Goal: Task Accomplishment & Management: Manage account settings

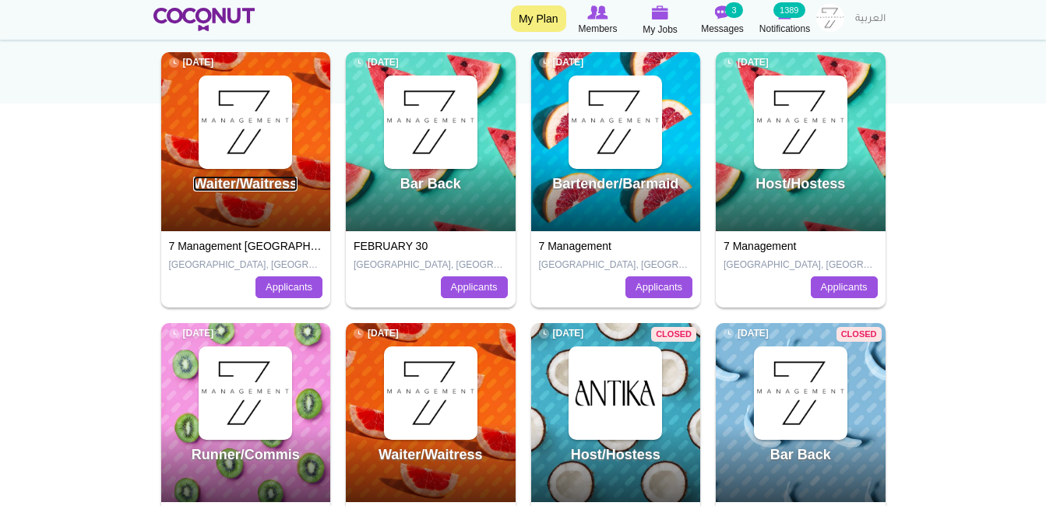
click at [290, 192] on link "Waiter/Waitress" at bounding box center [245, 184] width 104 height 16
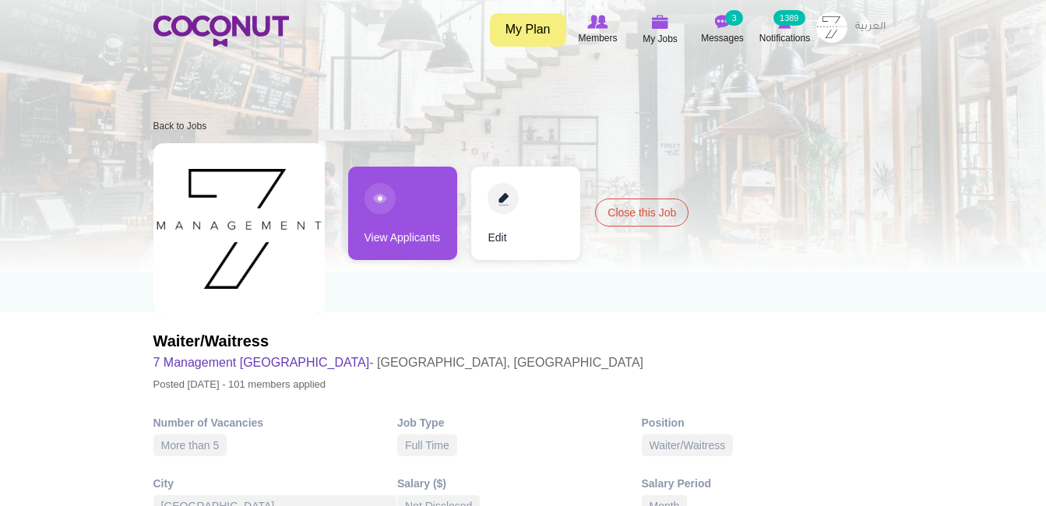
click at [416, 205] on link "View Applicants" at bounding box center [402, 213] width 109 height 93
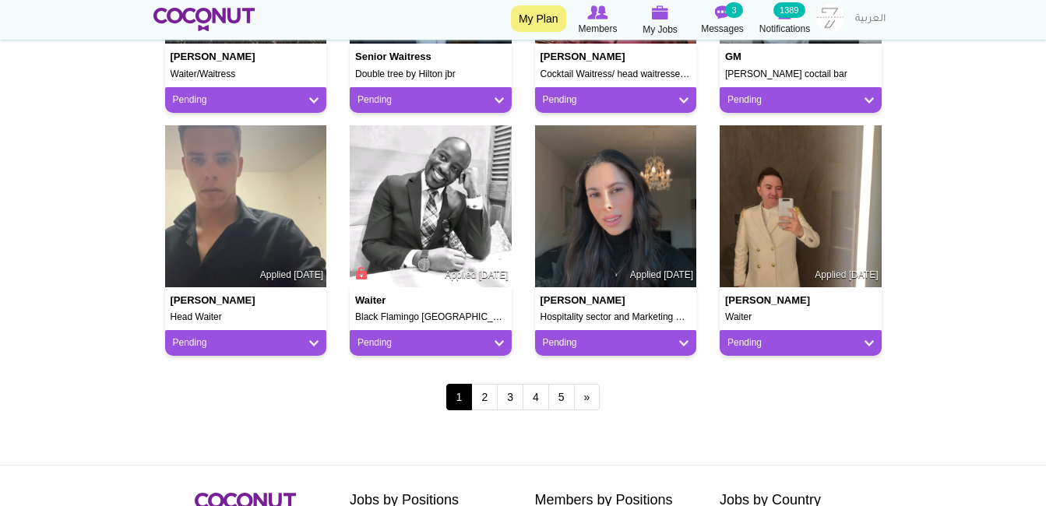
scroll to position [1324, 0]
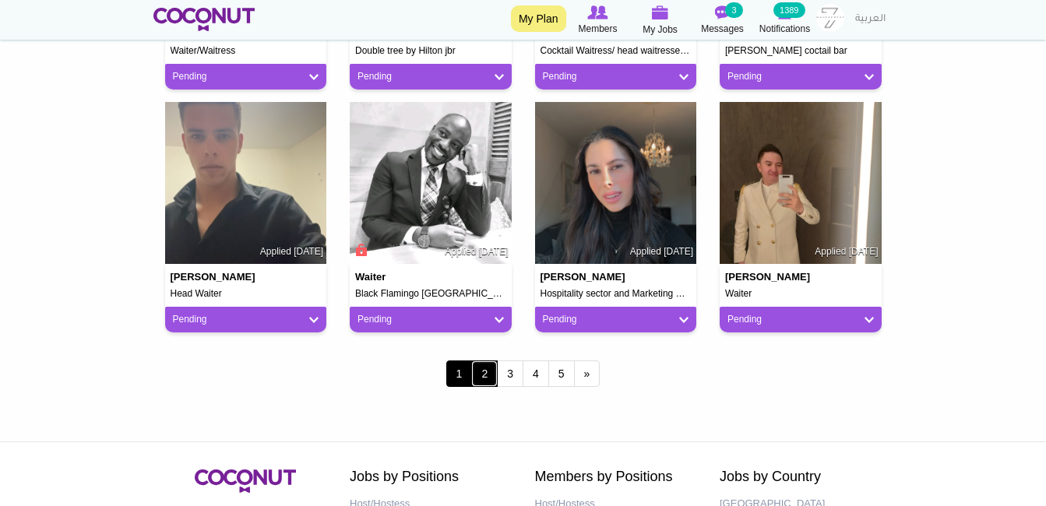
click at [494, 380] on link "2" at bounding box center [484, 374] width 26 height 26
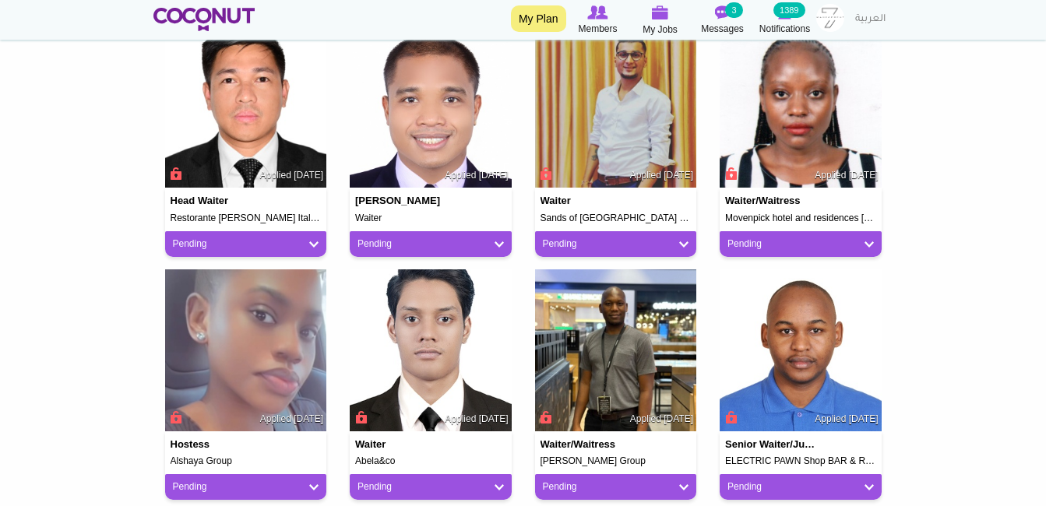
scroll to position [1247, 0]
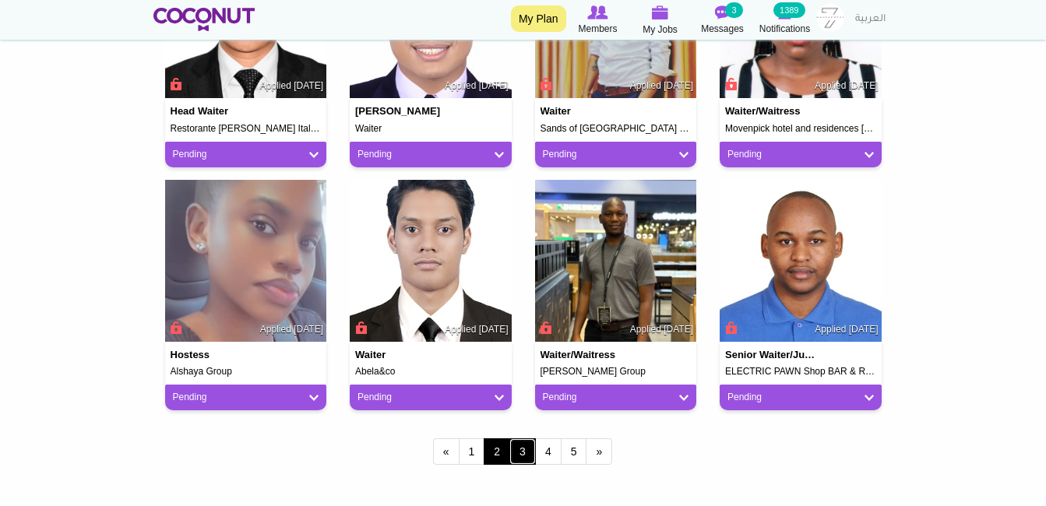
click at [521, 451] on link "3" at bounding box center [523, 452] width 26 height 26
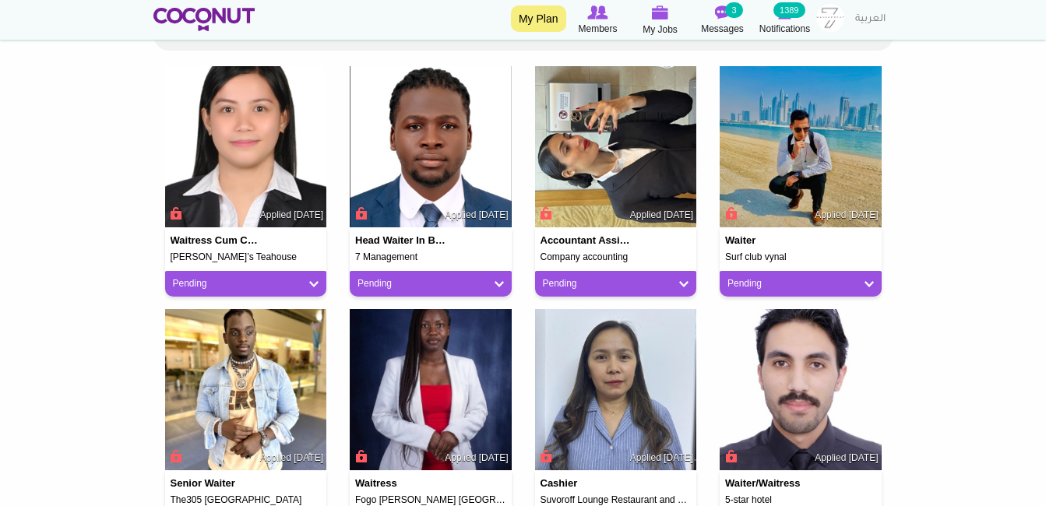
scroll to position [390, 0]
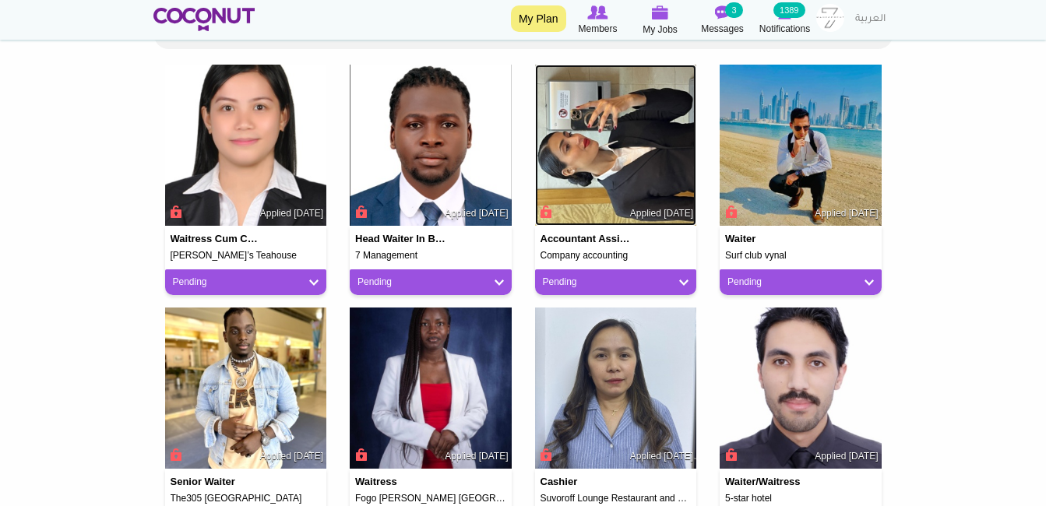
click at [627, 192] on img at bounding box center [616, 146] width 162 height 162
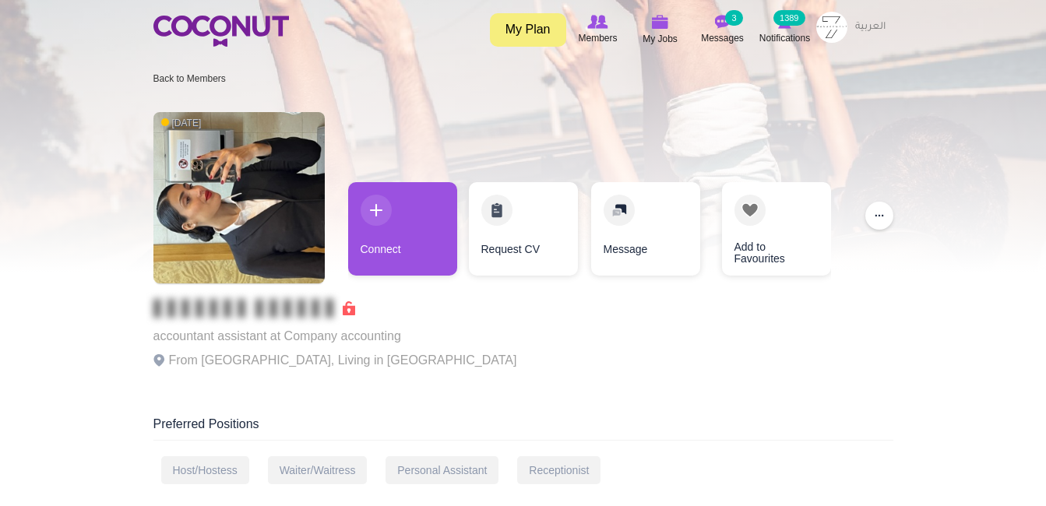
click at [178, 70] on li "Back to Members" at bounding box center [189, 78] width 72 height 25
click at [179, 74] on link "Back to Members" at bounding box center [189, 78] width 72 height 11
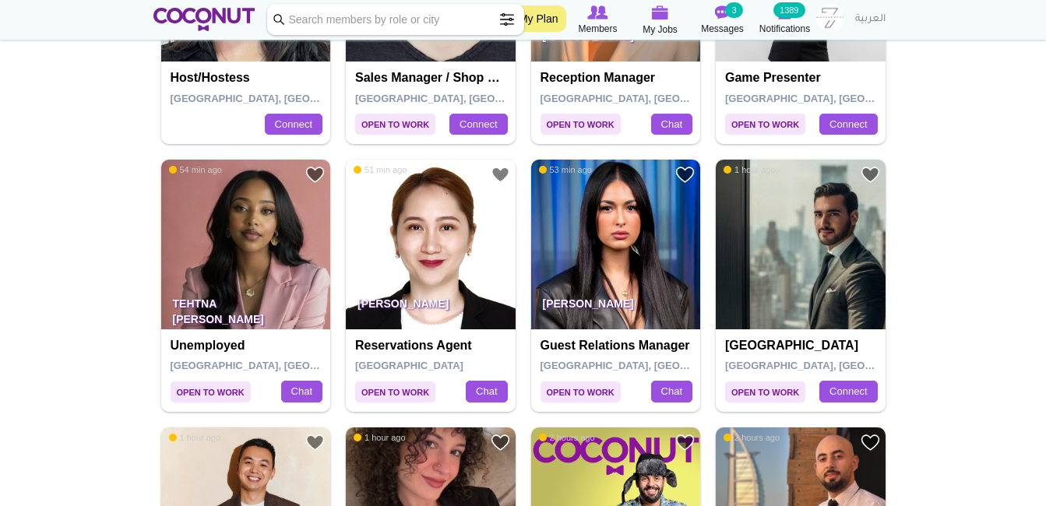
scroll to position [467, 0]
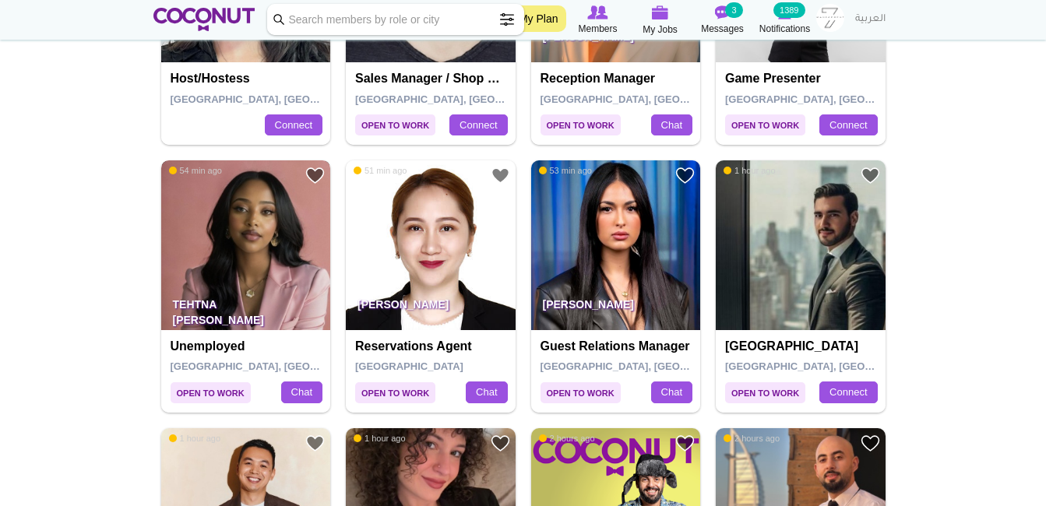
click at [212, 207] on img at bounding box center [246, 245] width 170 height 170
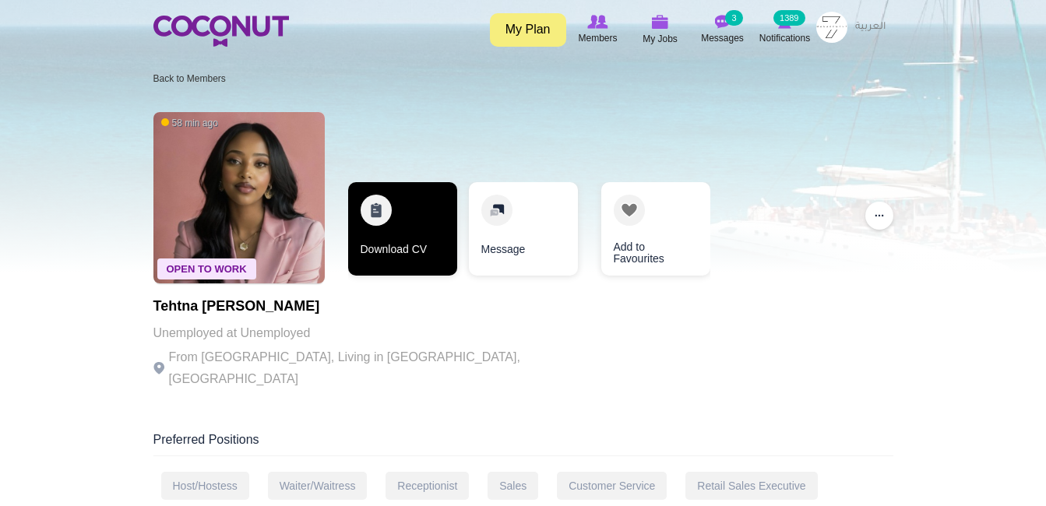
click at [370, 235] on link "Download CV" at bounding box center [402, 228] width 109 height 93
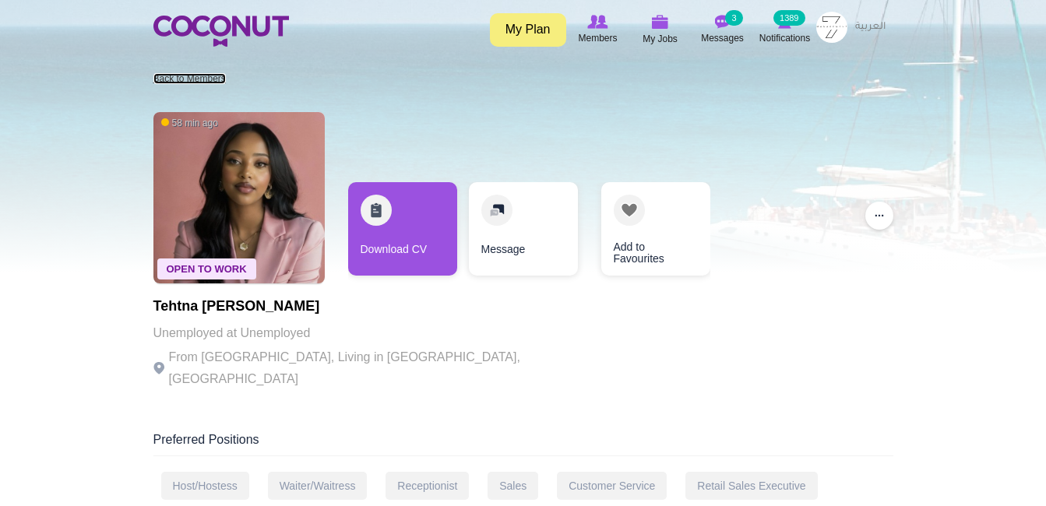
click at [163, 76] on link "Back to Members" at bounding box center [189, 78] width 72 height 11
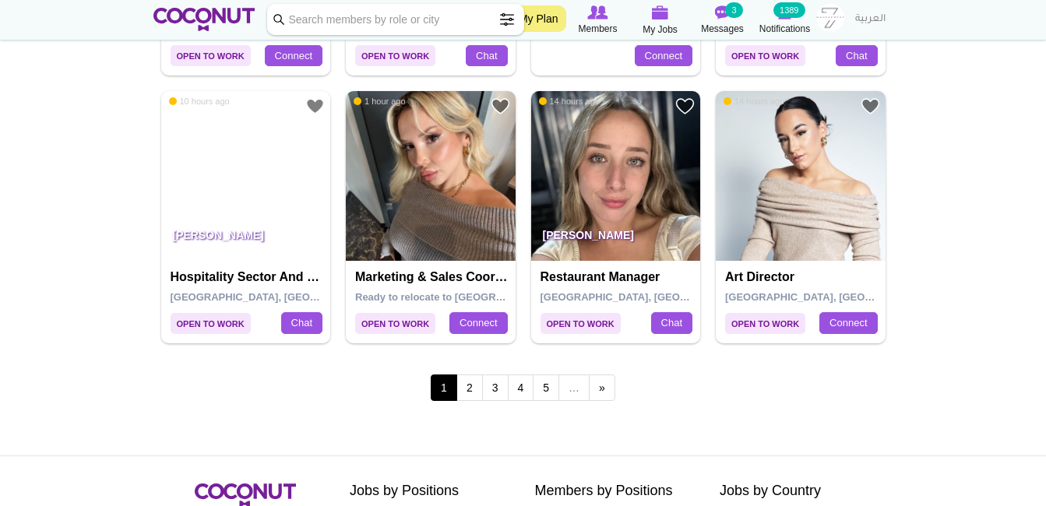
scroll to position [2727, 0]
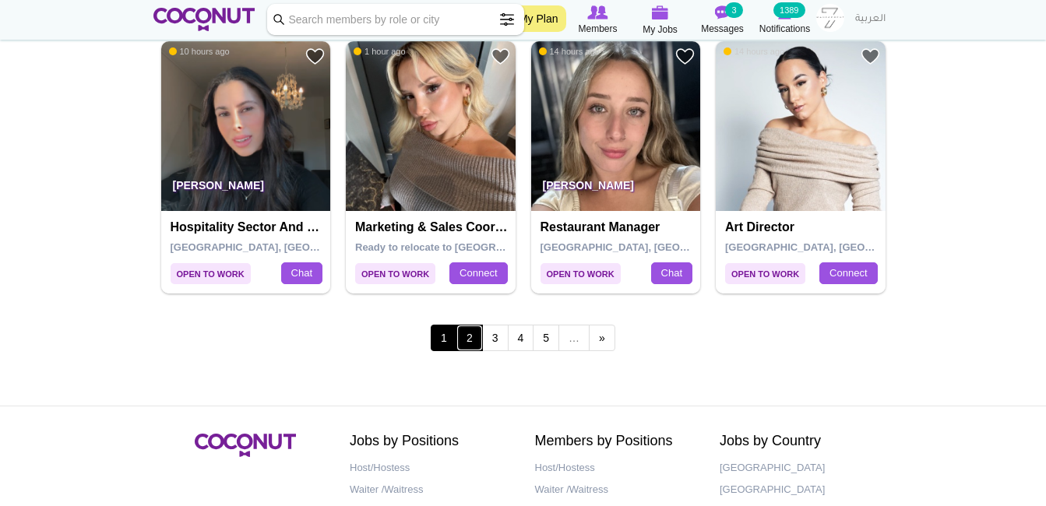
click at [478, 335] on link "2" at bounding box center [470, 338] width 26 height 26
click at [477, 337] on link "2" at bounding box center [470, 338] width 26 height 26
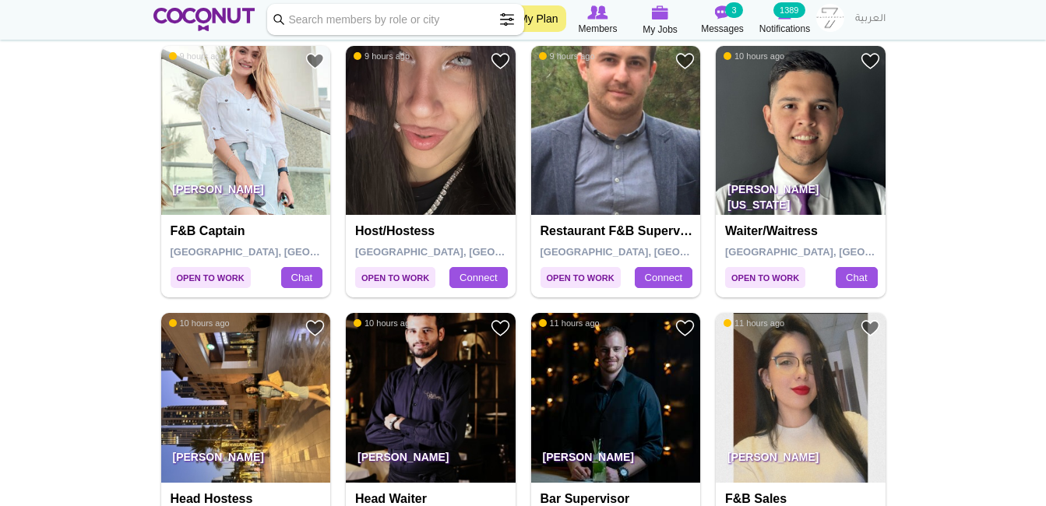
scroll to position [1636, 0]
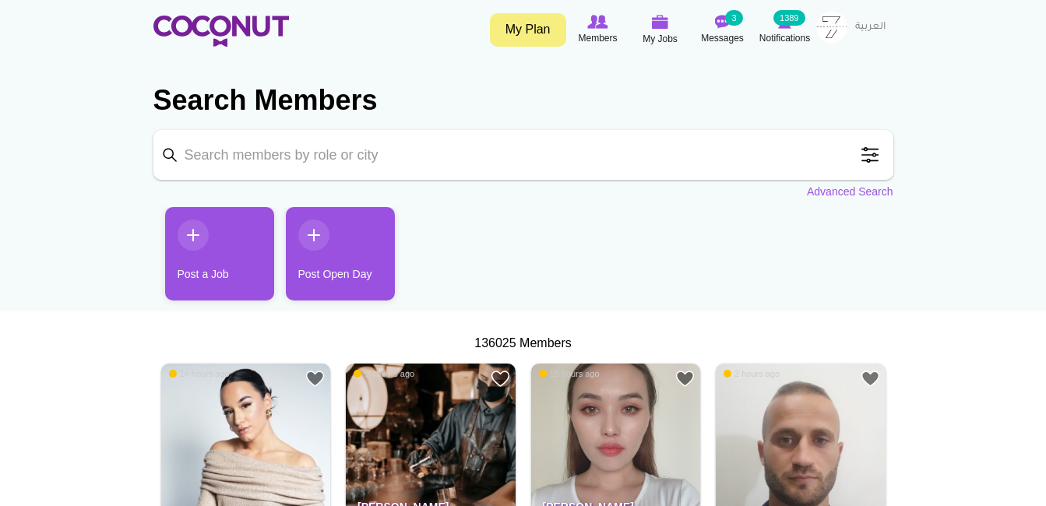
click at [873, 149] on span at bounding box center [870, 154] width 31 height 31
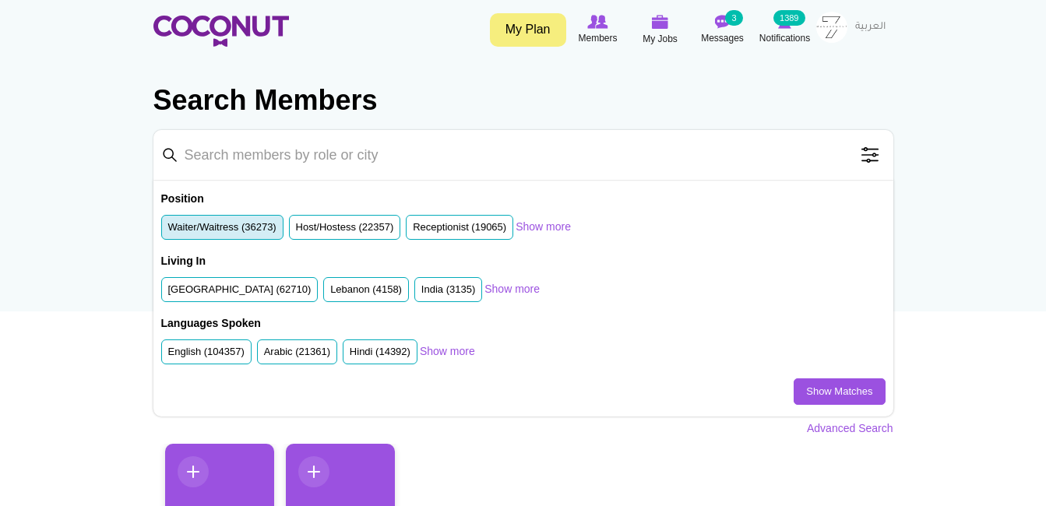
click at [236, 227] on label "Waiter/Waitress (36273)" at bounding box center [222, 227] width 108 height 15
click at [168, 231] on input "Waiter/Waitress (36273)" at bounding box center [168, 231] width 0 height 0
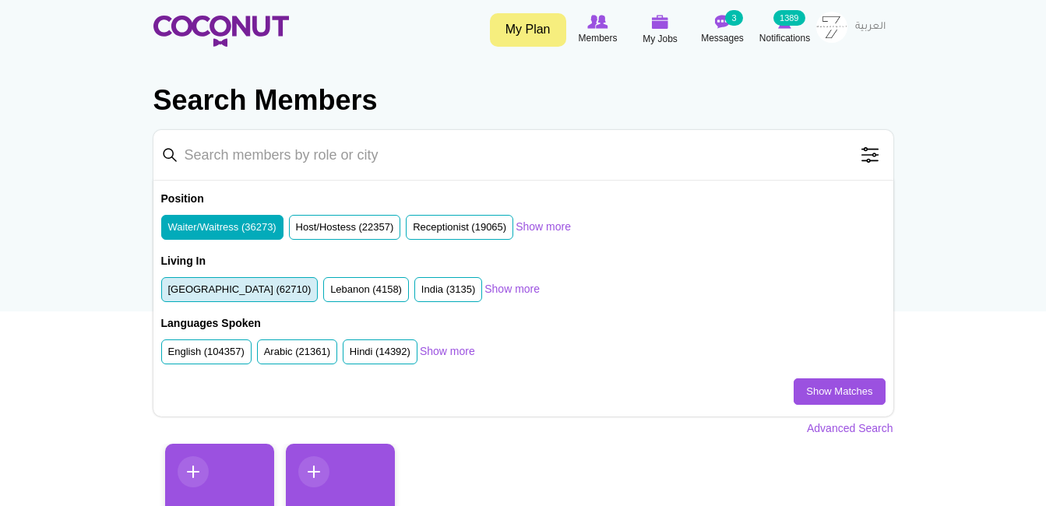
click at [254, 283] on label "[GEOGRAPHIC_DATA] (62710)" at bounding box center [239, 290] width 143 height 15
click at [168, 293] on input "[GEOGRAPHIC_DATA] (62710)" at bounding box center [168, 293] width 0 height 0
click at [814, 390] on link "Show Matches" at bounding box center [839, 392] width 91 height 26
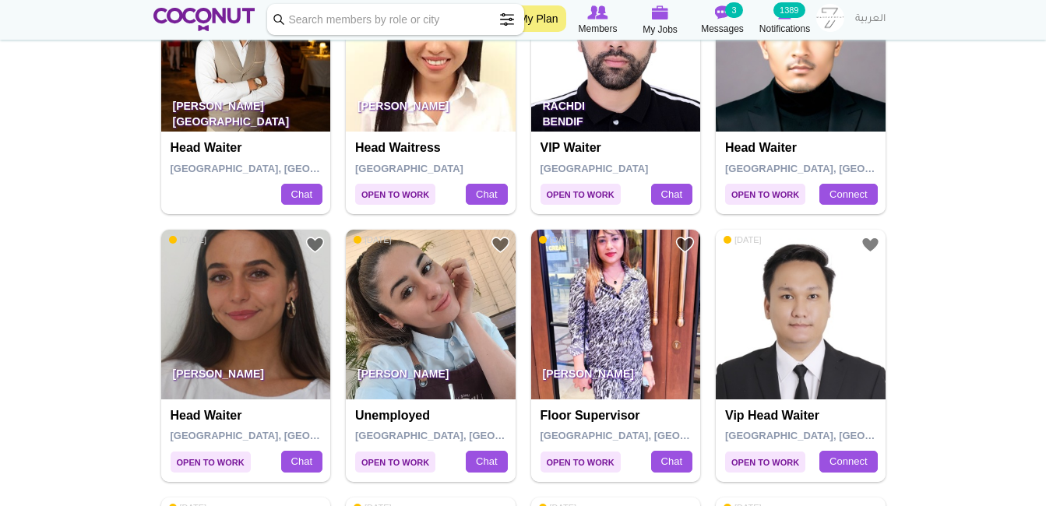
scroll to position [2337, 0]
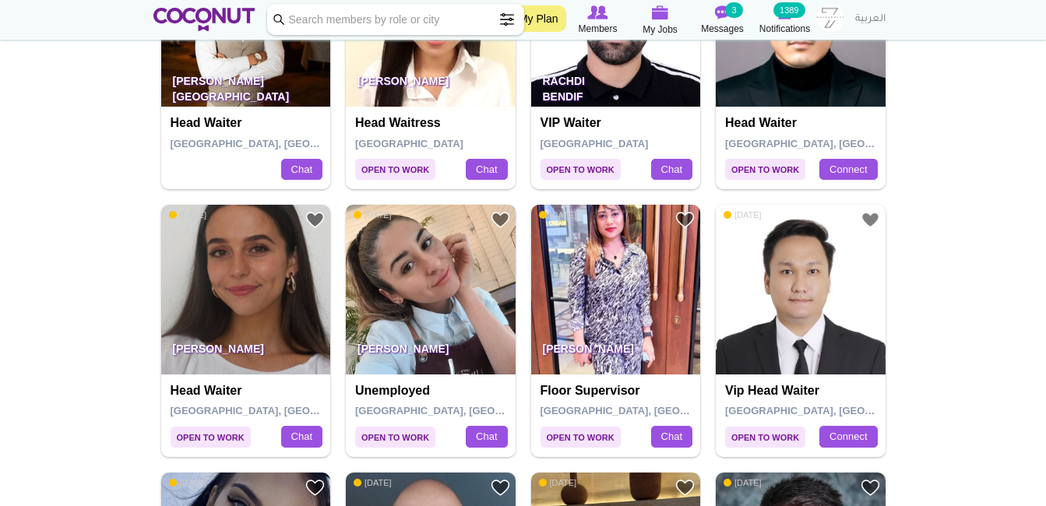
click at [428, 287] on img at bounding box center [431, 290] width 170 height 170
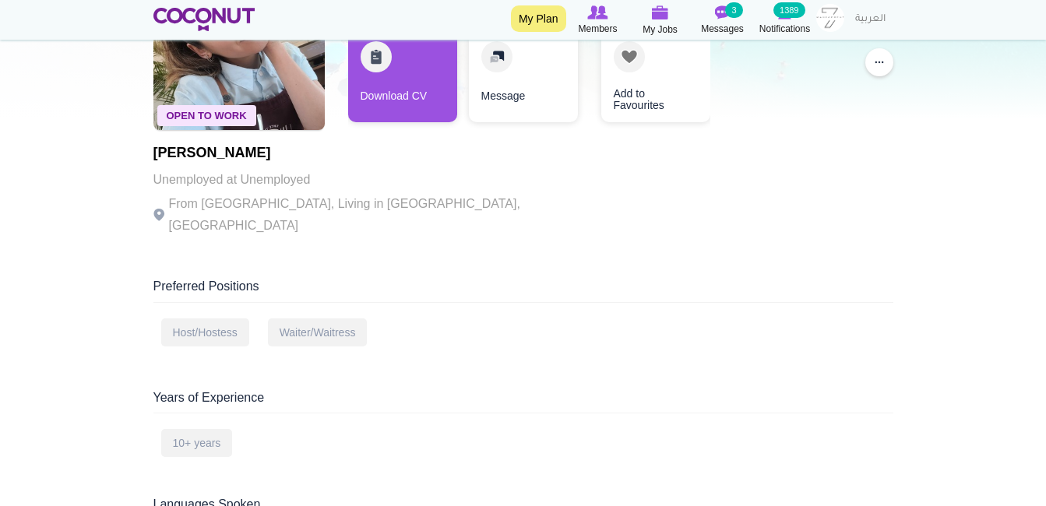
scroll to position [156, 0]
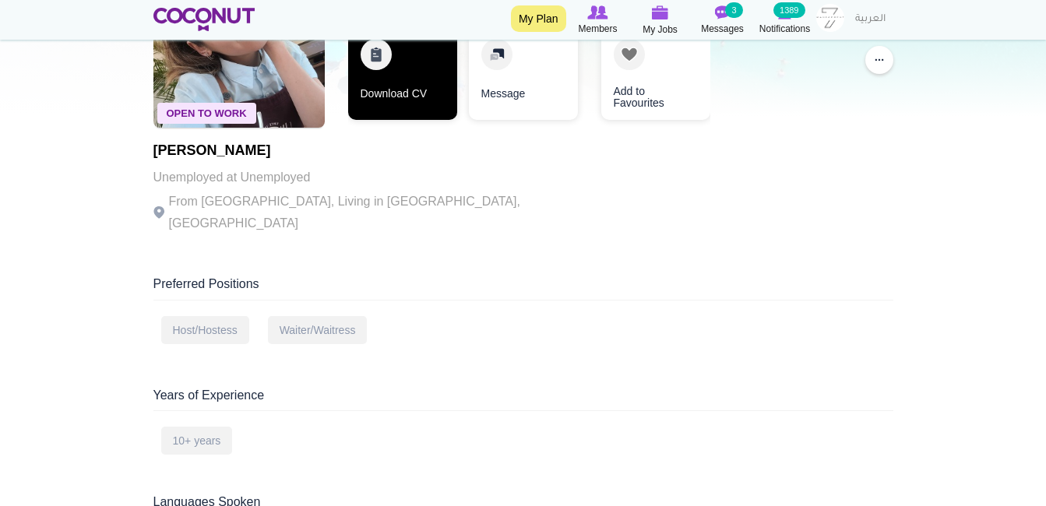
click at [406, 83] on link "Download CV" at bounding box center [402, 72] width 109 height 93
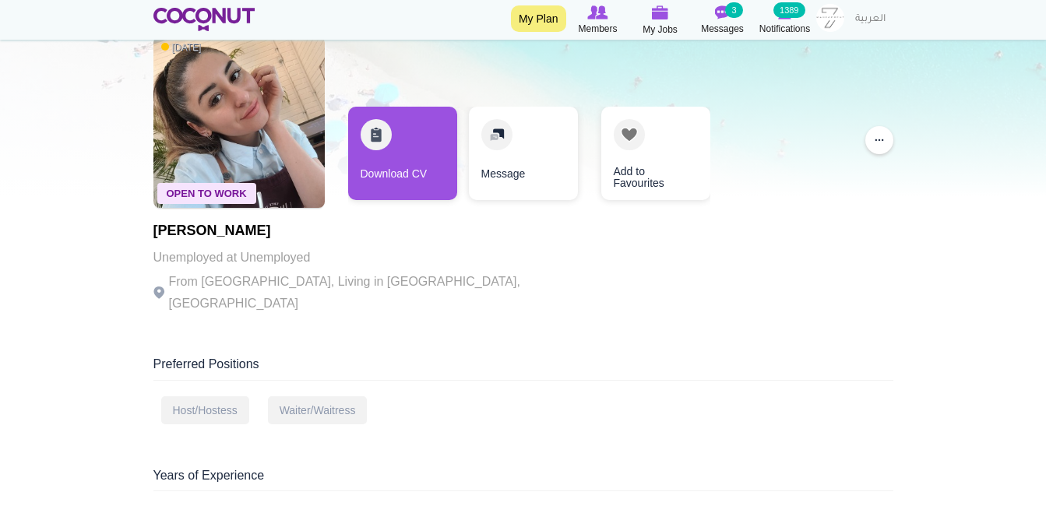
scroll to position [0, 0]
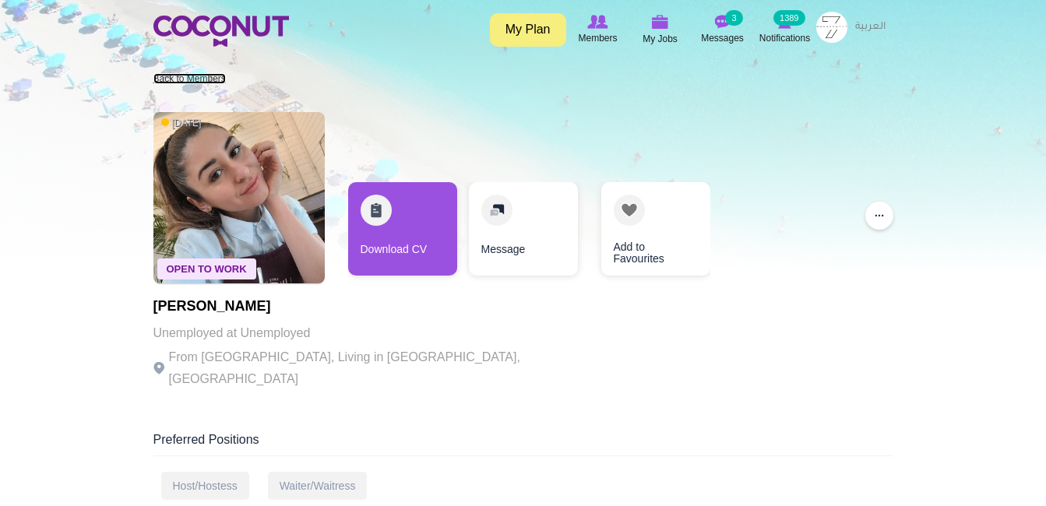
click at [203, 81] on link "Back to Members" at bounding box center [189, 78] width 72 height 11
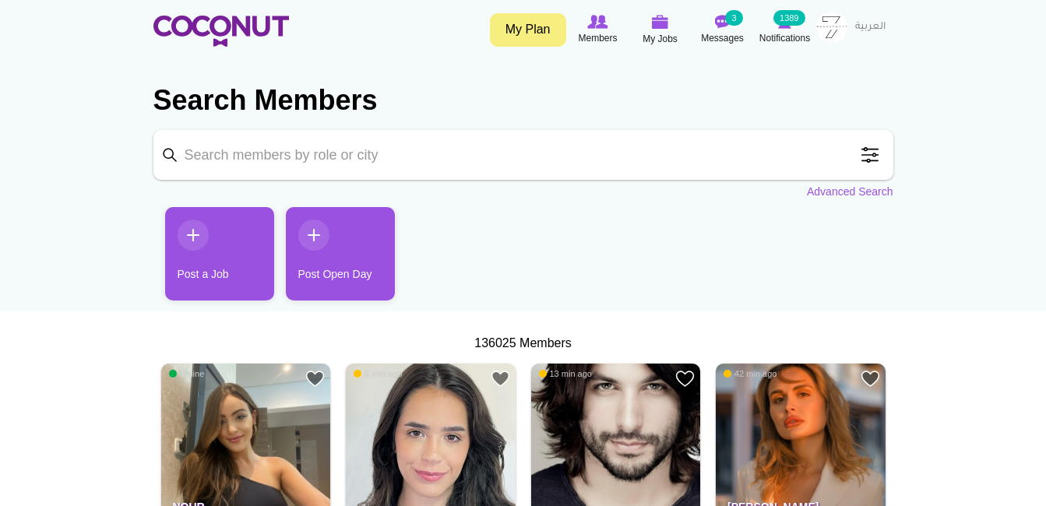
click at [856, 149] on span at bounding box center [870, 154] width 31 height 31
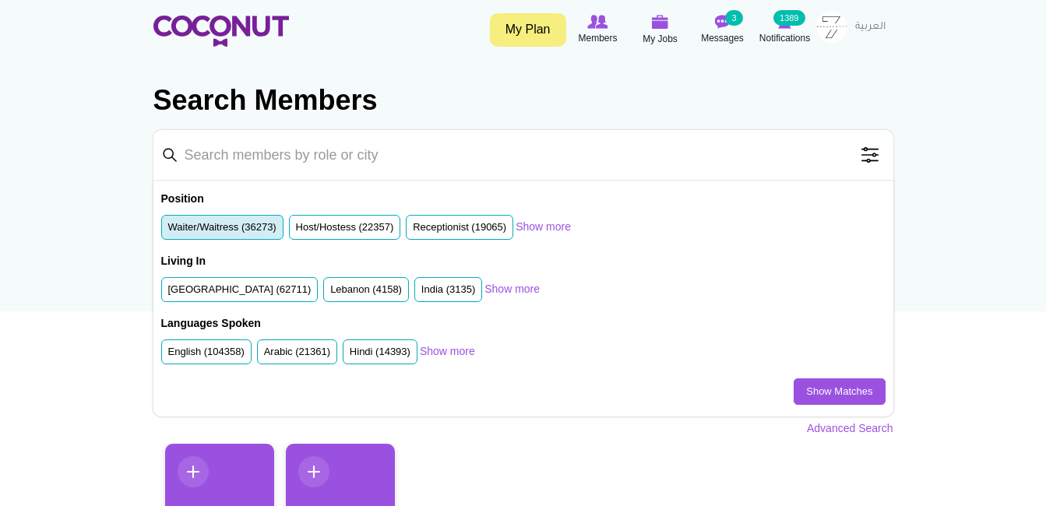
click at [245, 228] on label "Waiter/Waitress (36273)" at bounding box center [222, 227] width 108 height 15
click at [168, 231] on input "Waiter/Waitress (36273)" at bounding box center [168, 231] width 0 height 0
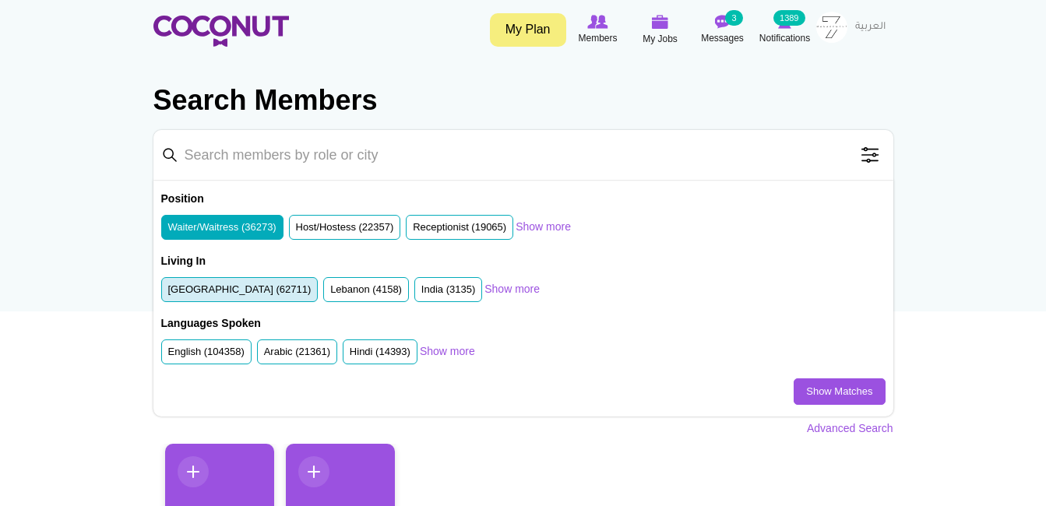
click at [245, 283] on label "[GEOGRAPHIC_DATA] (62711)" at bounding box center [239, 290] width 143 height 15
click at [168, 293] on input "[GEOGRAPHIC_DATA] (62711)" at bounding box center [168, 293] width 0 height 0
click at [814, 395] on link "Show Matches" at bounding box center [839, 392] width 91 height 26
click at [824, 425] on link "Advanced Search" at bounding box center [850, 429] width 86 height 16
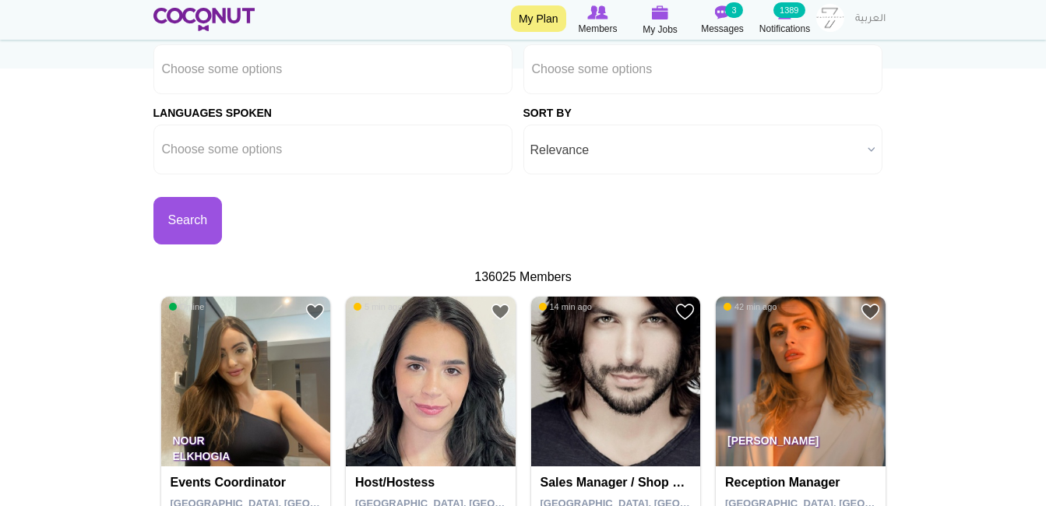
scroll to position [78, 0]
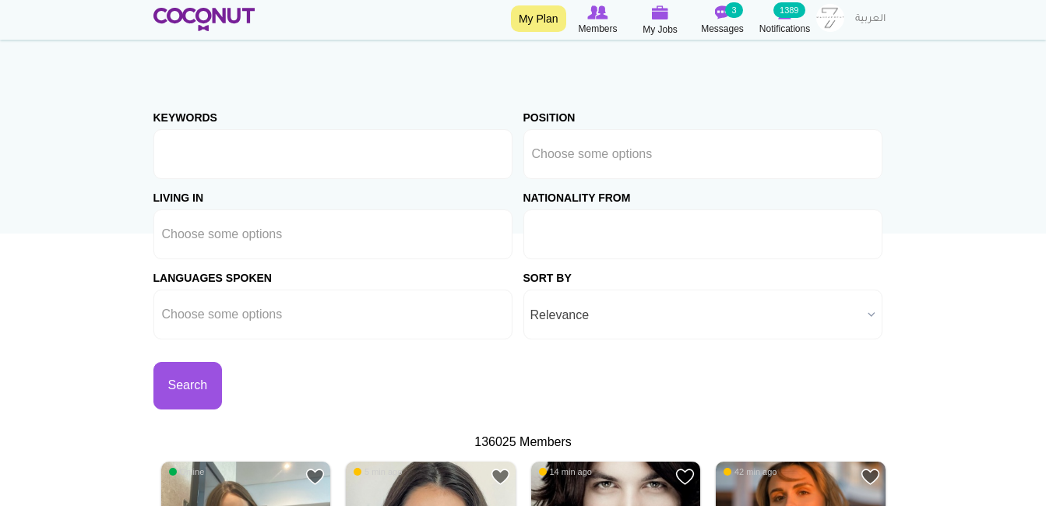
click at [585, 253] on ul at bounding box center [703, 235] width 359 height 50
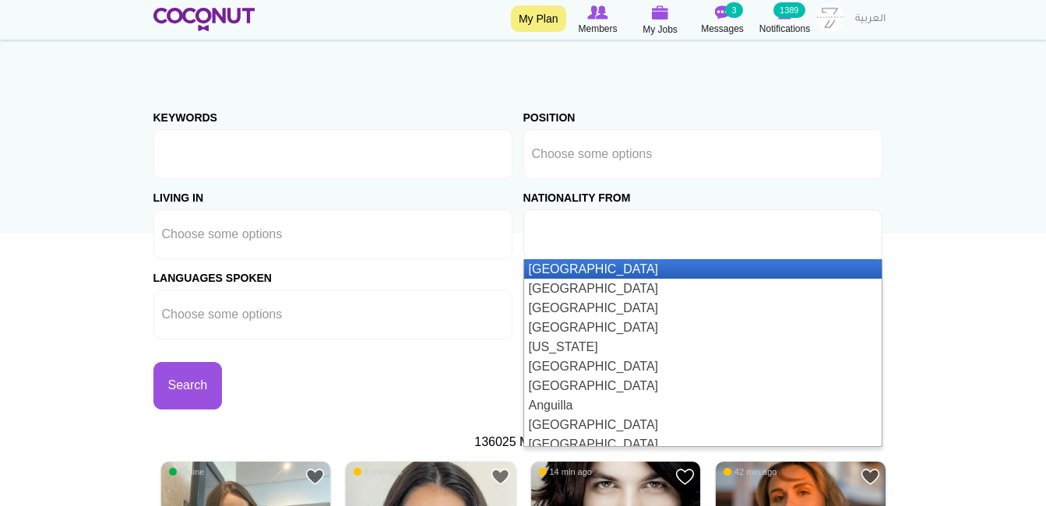
click at [280, 386] on div "Search" at bounding box center [338, 375] width 370 height 70
type input "Choose some options"
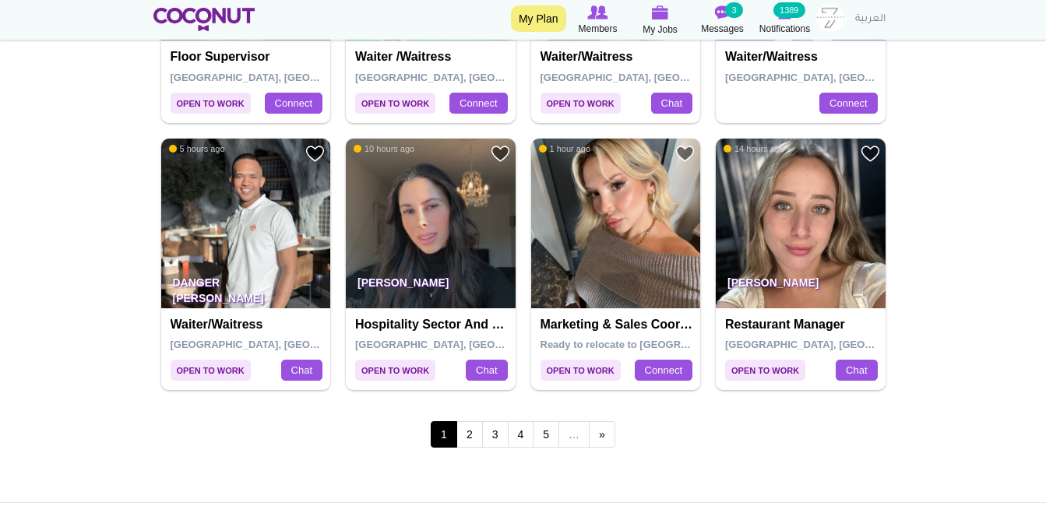
scroll to position [2805, 0]
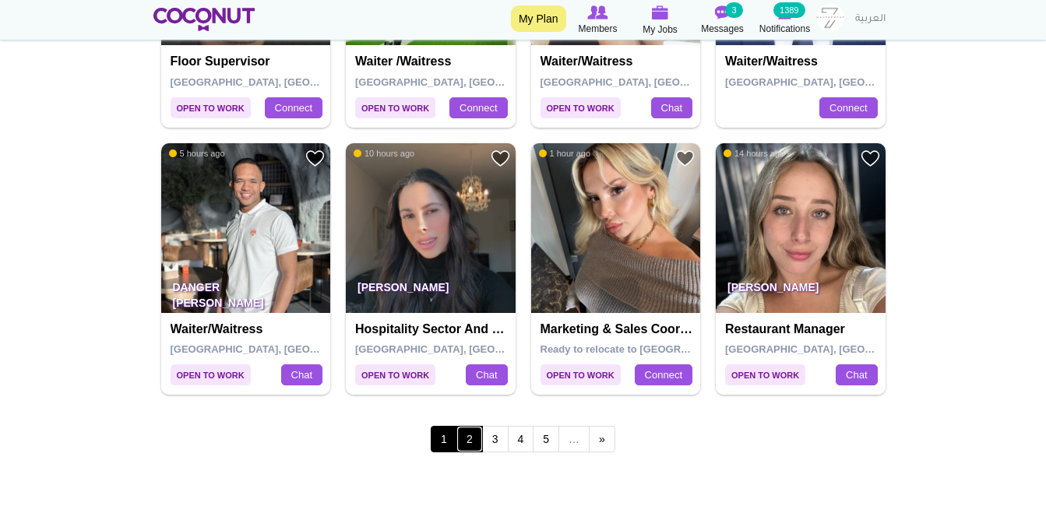
click at [466, 436] on link "2" at bounding box center [470, 439] width 26 height 26
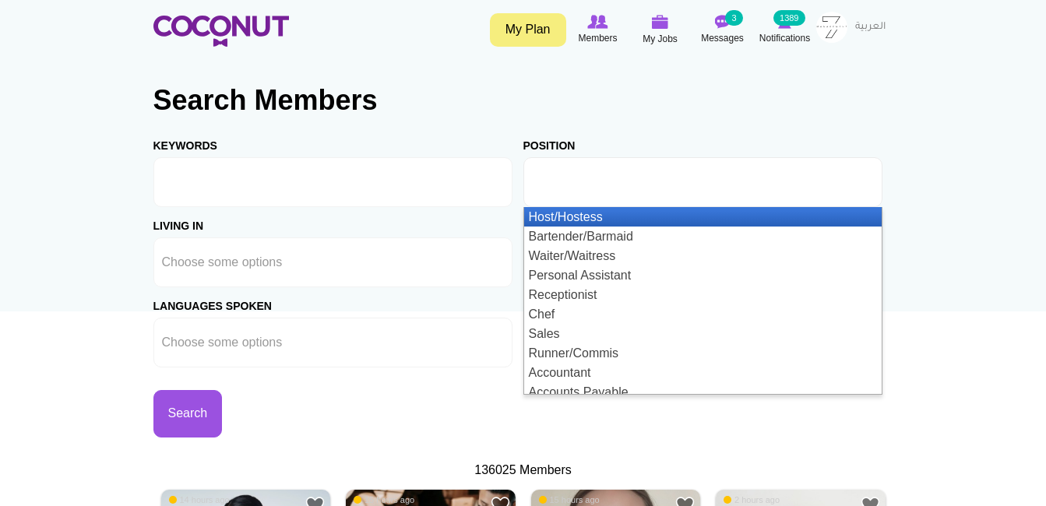
click at [567, 193] on li at bounding box center [602, 182] width 140 height 33
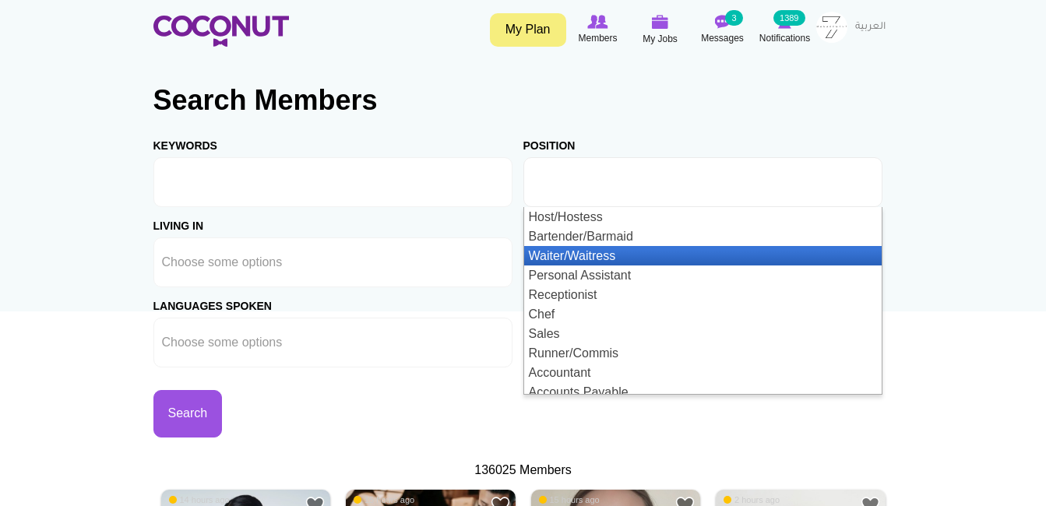
click at [563, 256] on li "Waiter/Waitress" at bounding box center [703, 255] width 358 height 19
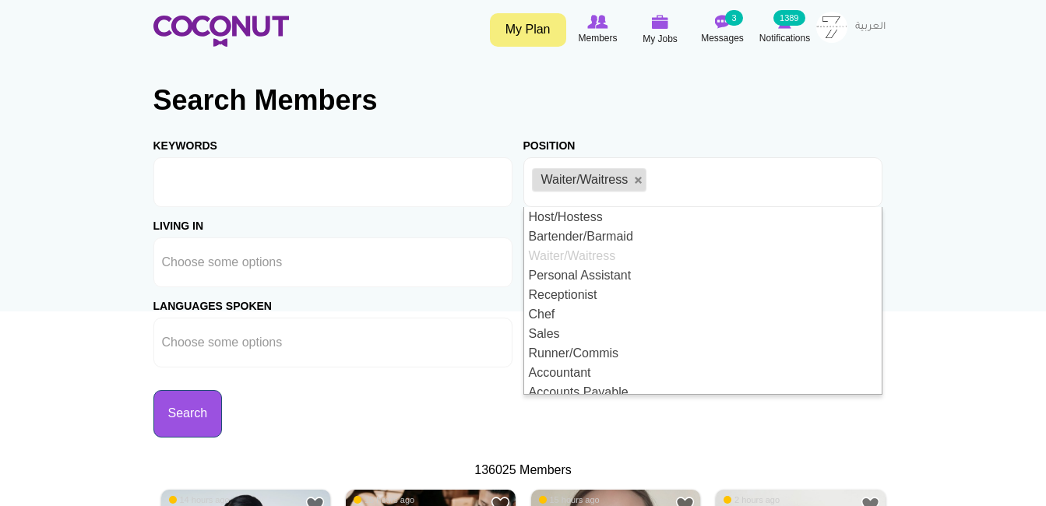
click at [197, 414] on button "Search" at bounding box center [187, 414] width 69 height 48
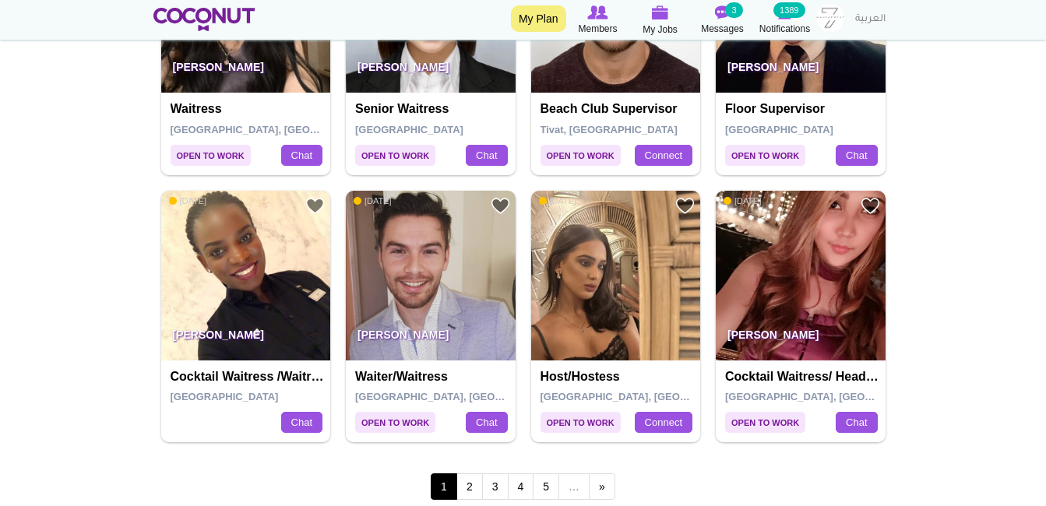
scroll to position [2801, 0]
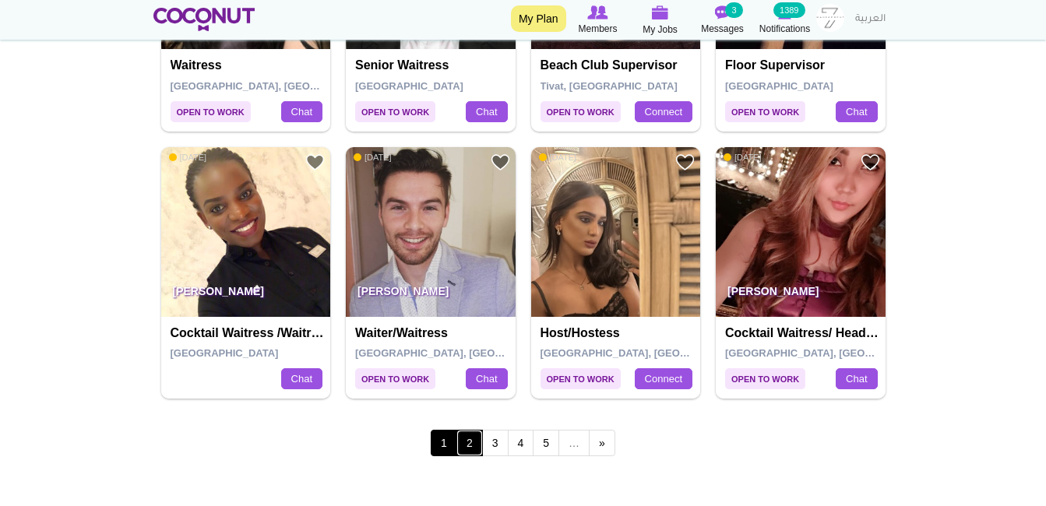
click at [467, 443] on link "2" at bounding box center [470, 443] width 26 height 26
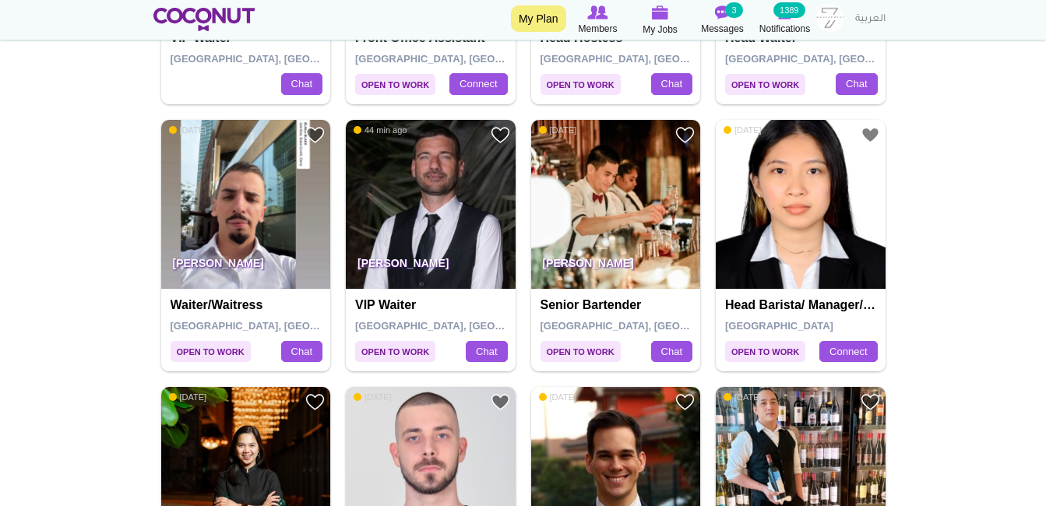
scroll to position [2104, 0]
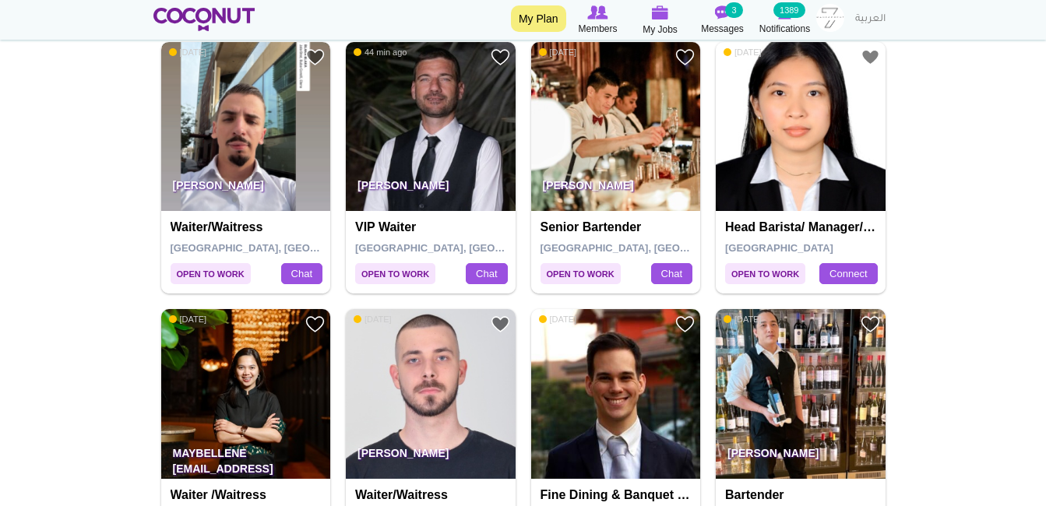
click at [231, 163] on img at bounding box center [246, 127] width 170 height 170
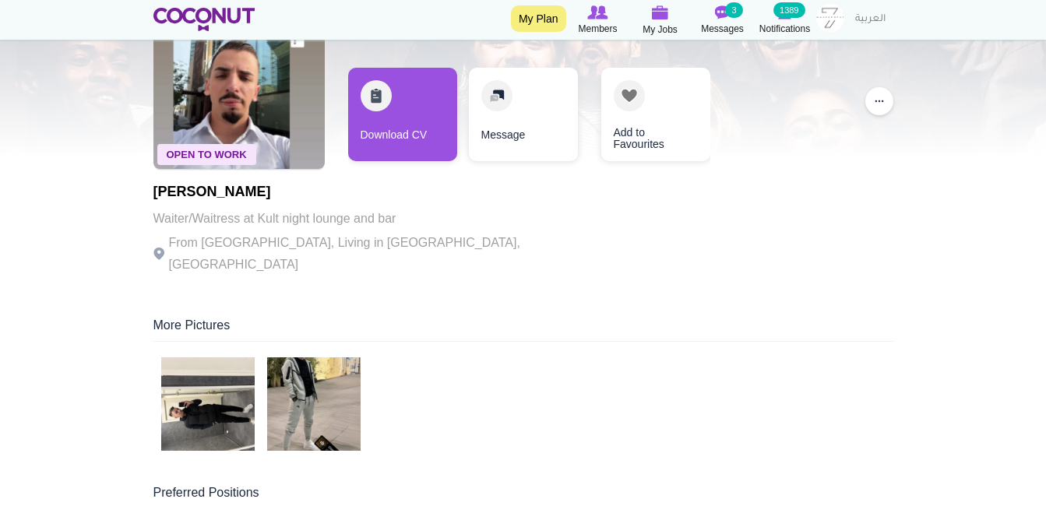
scroll to position [78, 0]
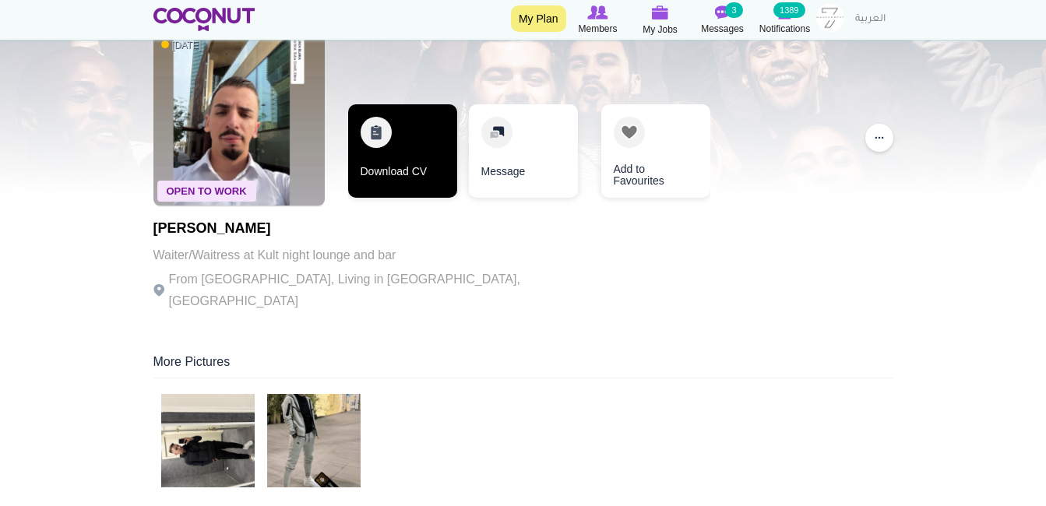
click at [392, 182] on link "Download CV" at bounding box center [402, 150] width 109 height 93
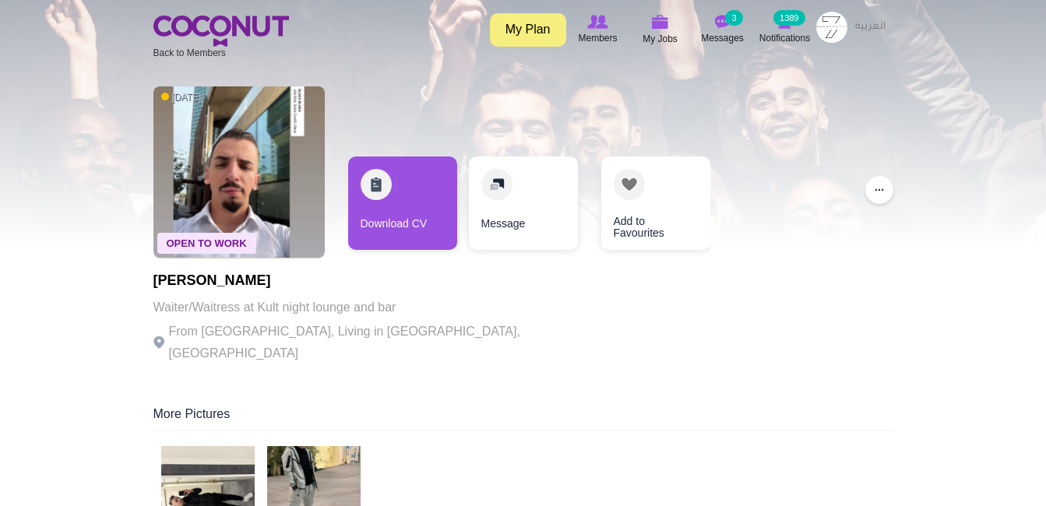
scroll to position [0, 0]
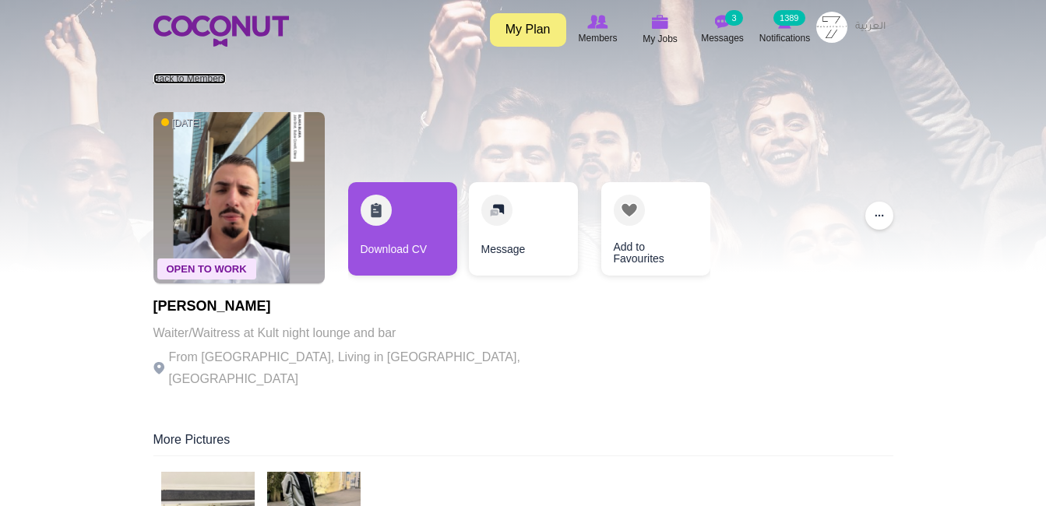
click at [194, 76] on link "Back to Members" at bounding box center [189, 78] width 72 height 11
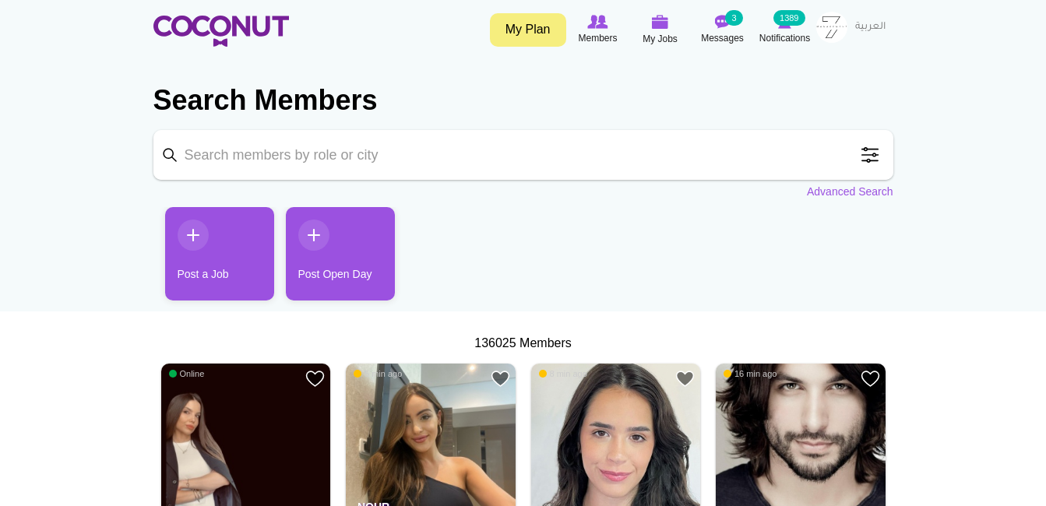
click at [873, 158] on span at bounding box center [870, 154] width 31 height 31
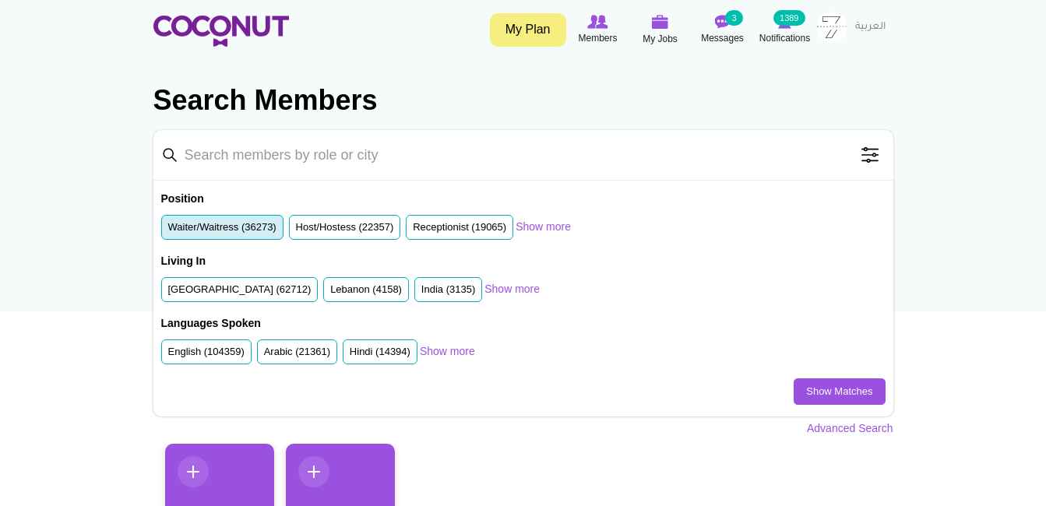
click at [252, 220] on label "Waiter/Waitress (36273)" at bounding box center [222, 227] width 108 height 15
click at [168, 231] on input "Waiter/Waitress (36273)" at bounding box center [168, 231] width 0 height 0
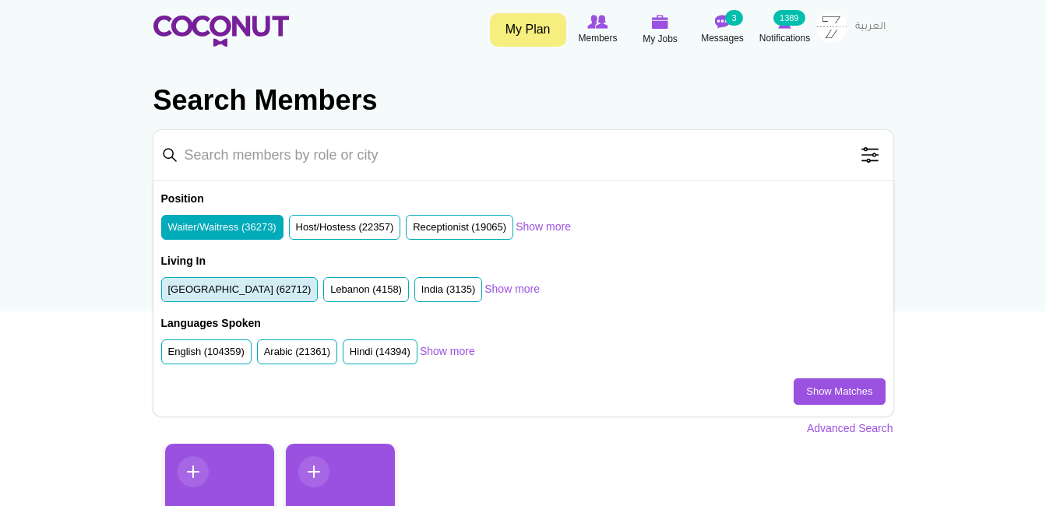
click at [254, 285] on label "United Arab Emirates (62712)" at bounding box center [239, 290] width 143 height 15
click at [168, 293] on input "United Arab Emirates (62712)" at bounding box center [168, 293] width 0 height 0
click at [820, 395] on link "Show Matches" at bounding box center [839, 392] width 91 height 26
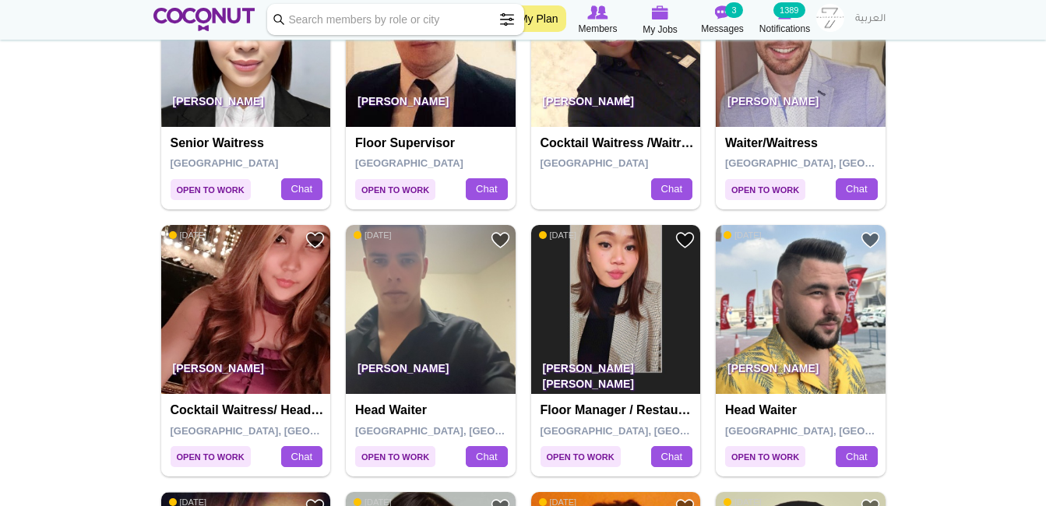
scroll to position [1965, 0]
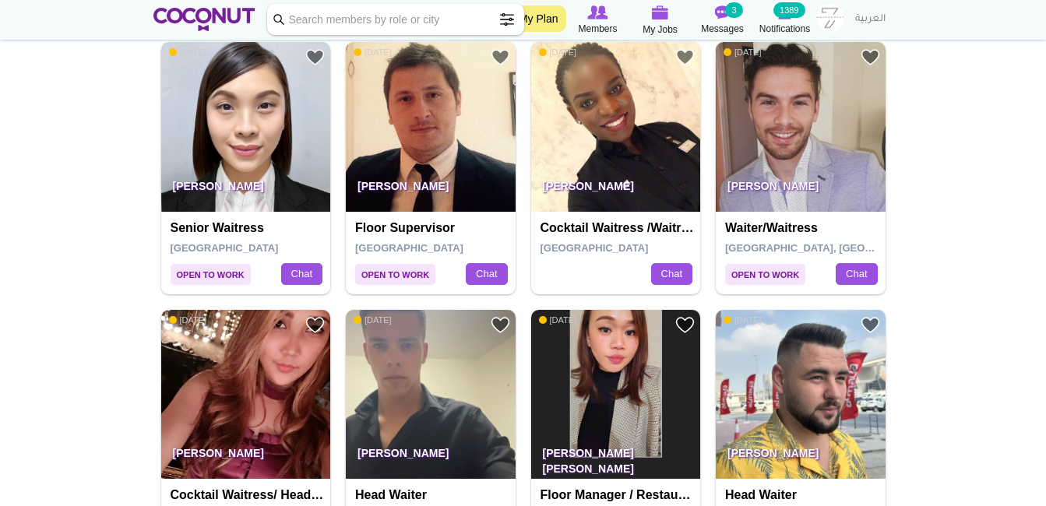
drag, startPoint x: 799, startPoint y: 227, endPoint x: 1026, endPoint y: 169, distance: 234.9
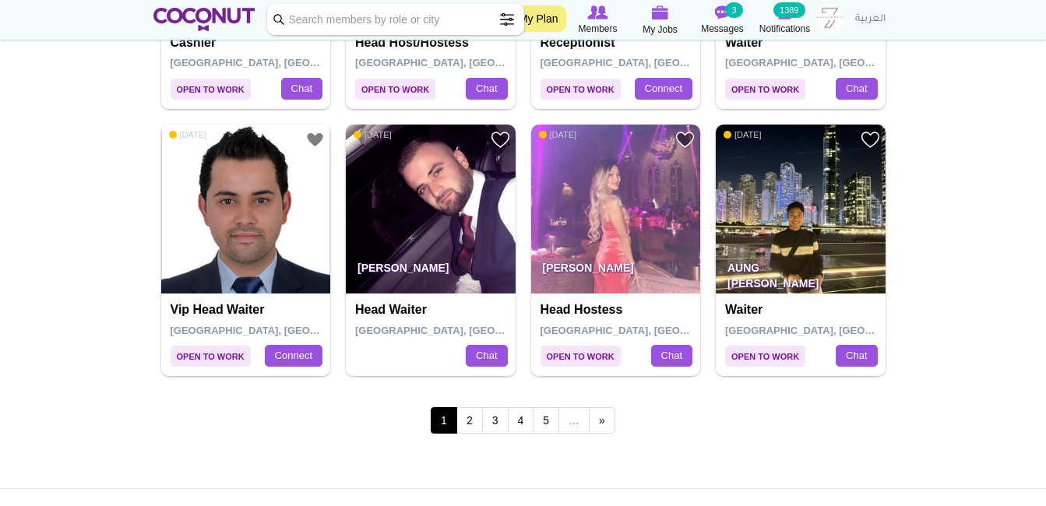
scroll to position [2744, 0]
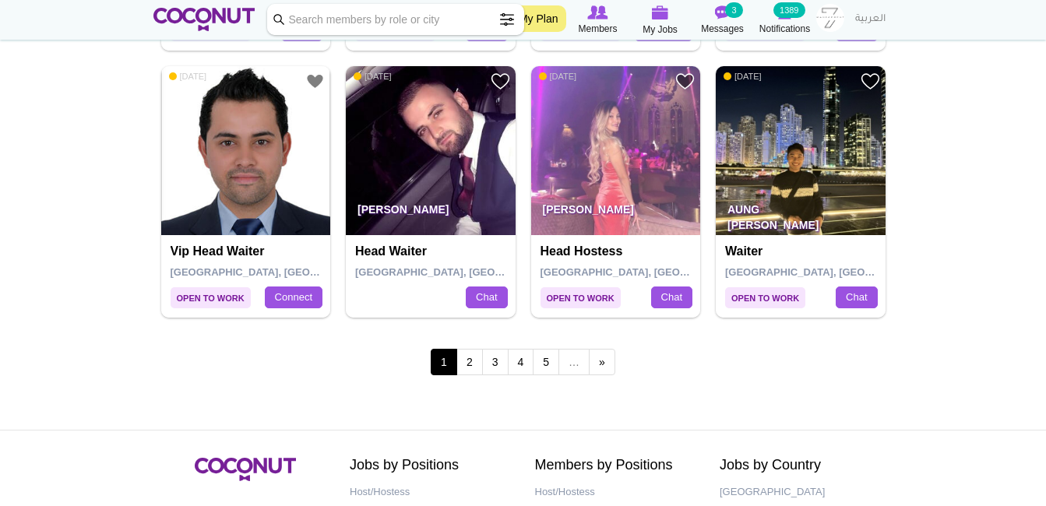
click at [450, 366] on span "1" at bounding box center [444, 362] width 26 height 26
click at [460, 367] on link "2" at bounding box center [470, 362] width 26 height 26
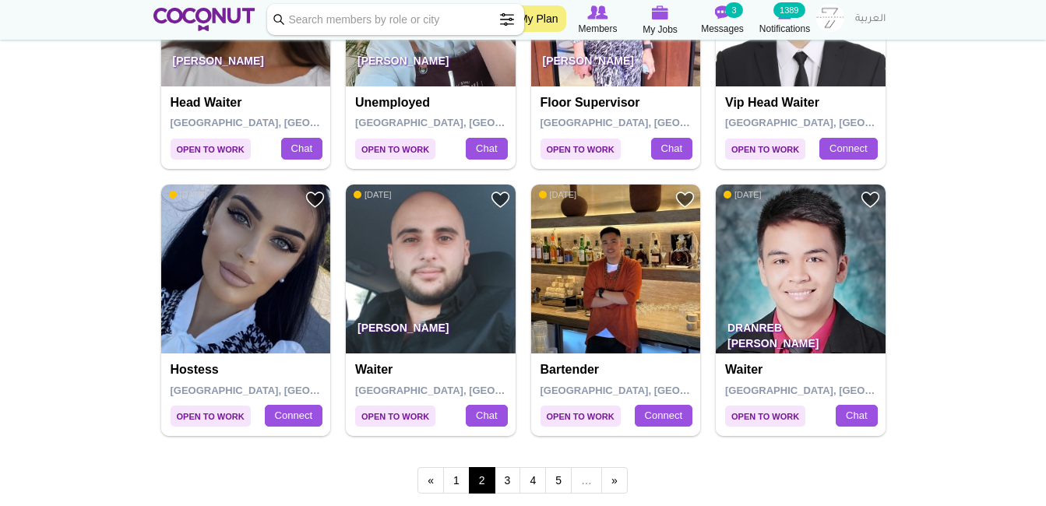
scroll to position [2727, 0]
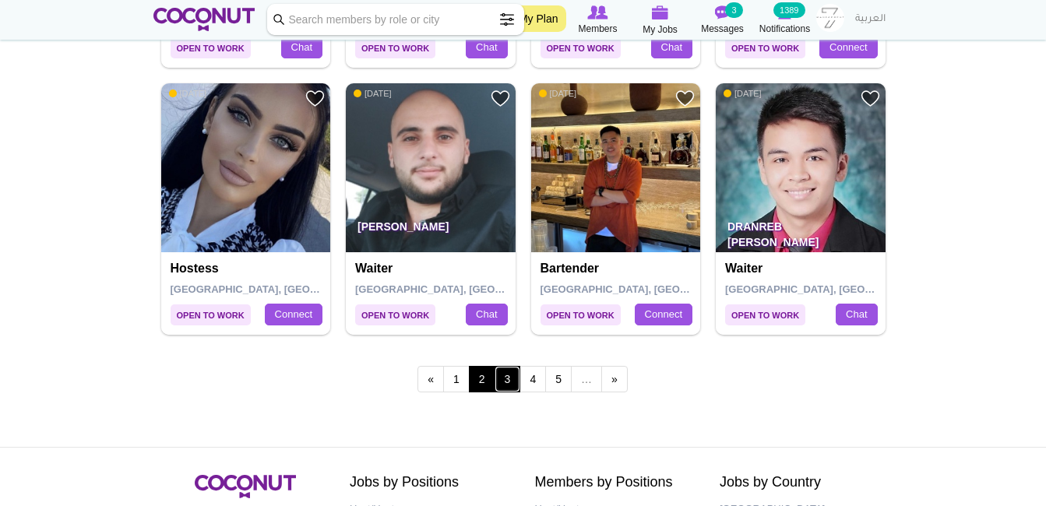
click at [503, 381] on link "3" at bounding box center [508, 379] width 26 height 26
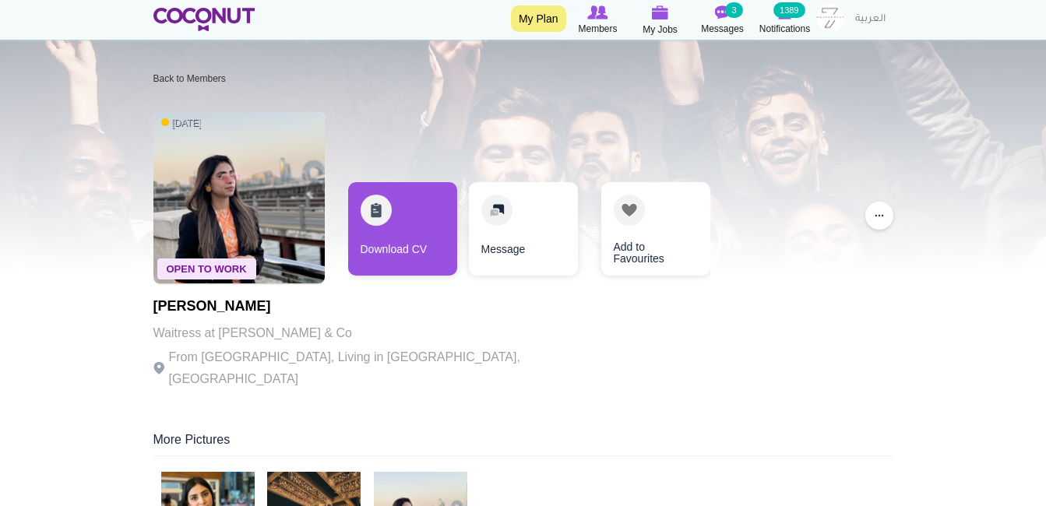
scroll to position [78, 0]
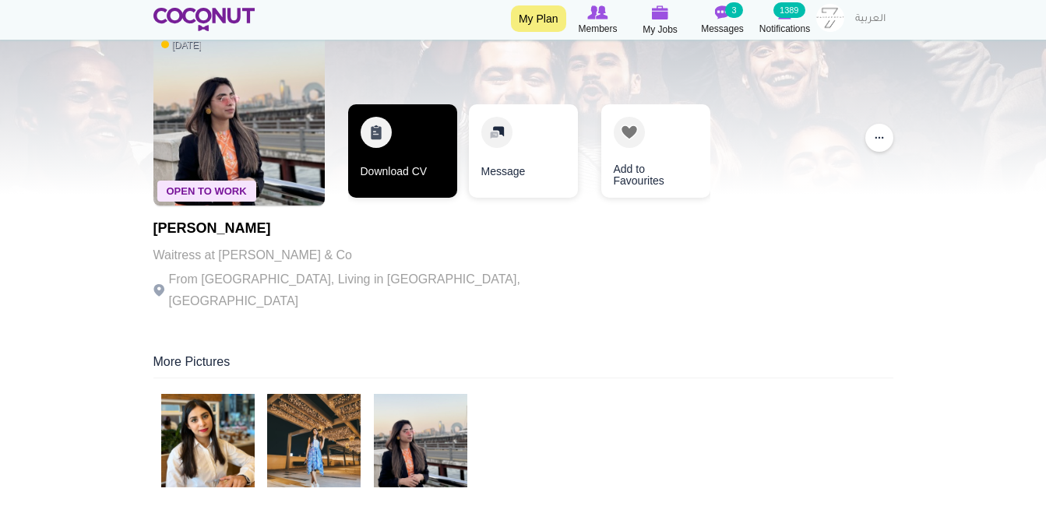
click at [408, 174] on link "Download CV" at bounding box center [402, 150] width 109 height 93
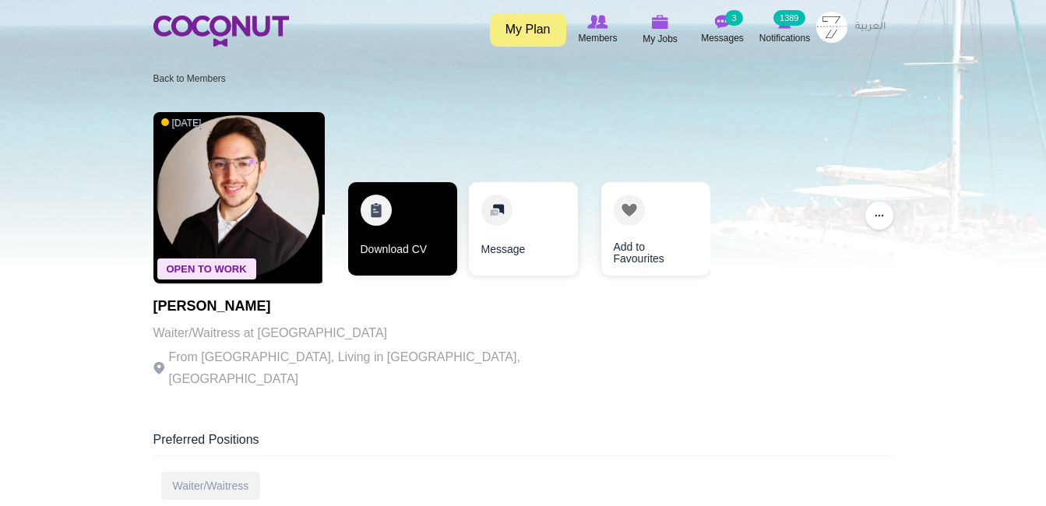
click at [407, 244] on link "Download CV" at bounding box center [402, 228] width 109 height 93
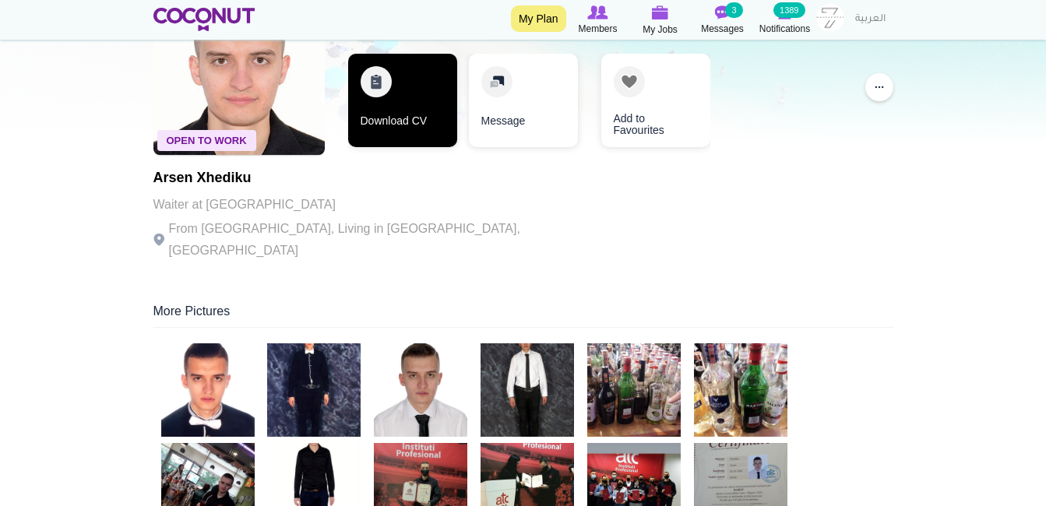
scroll to position [156, 0]
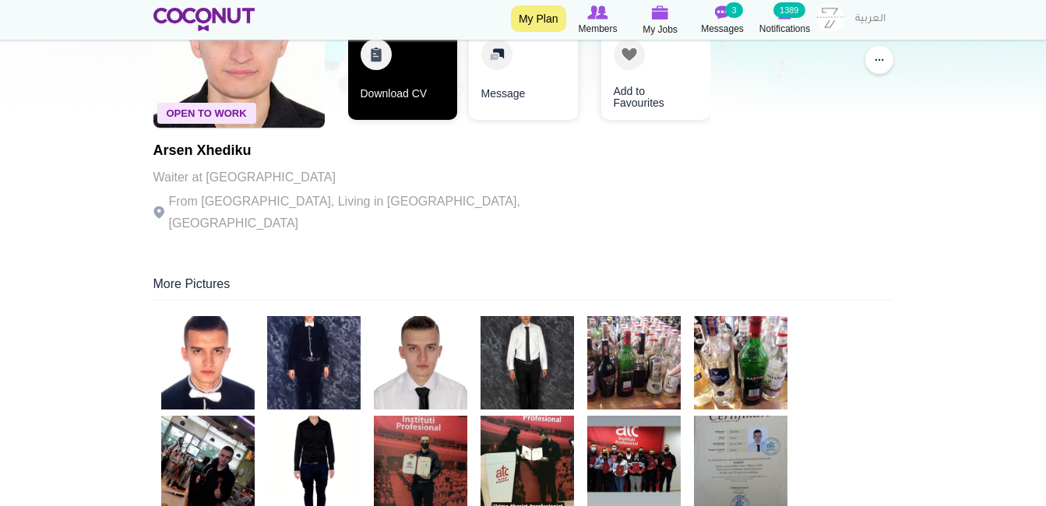
click at [414, 102] on link "Download CV" at bounding box center [402, 72] width 109 height 93
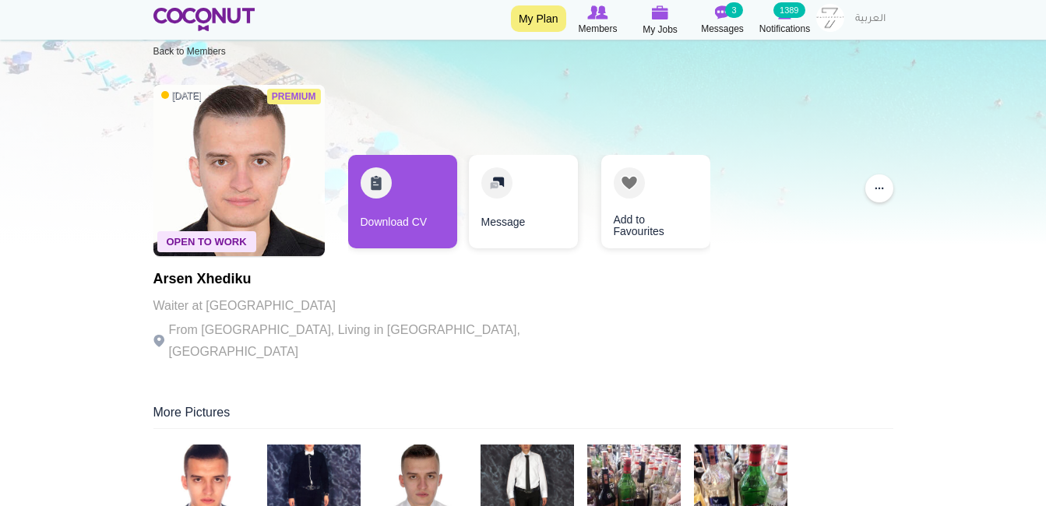
scroll to position [0, 0]
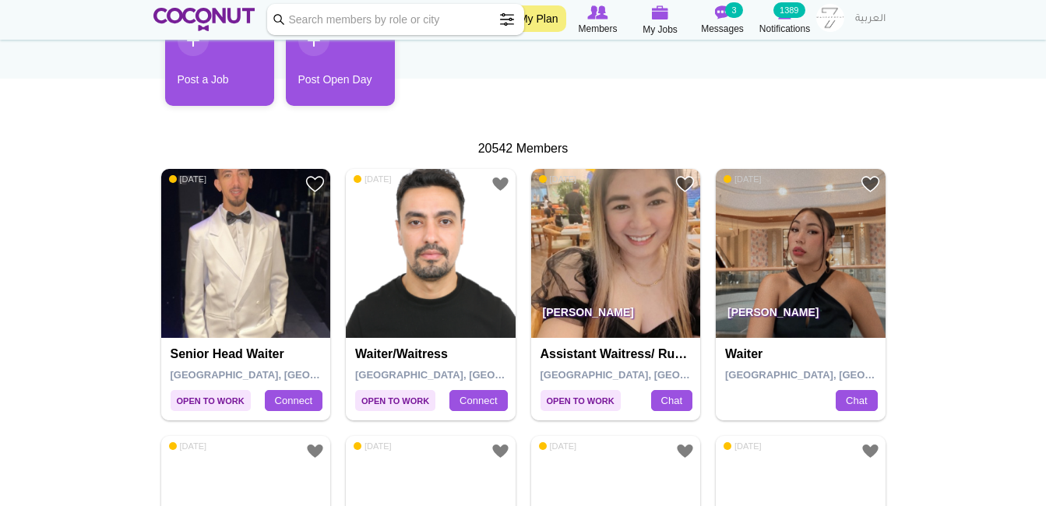
scroll to position [234, 0]
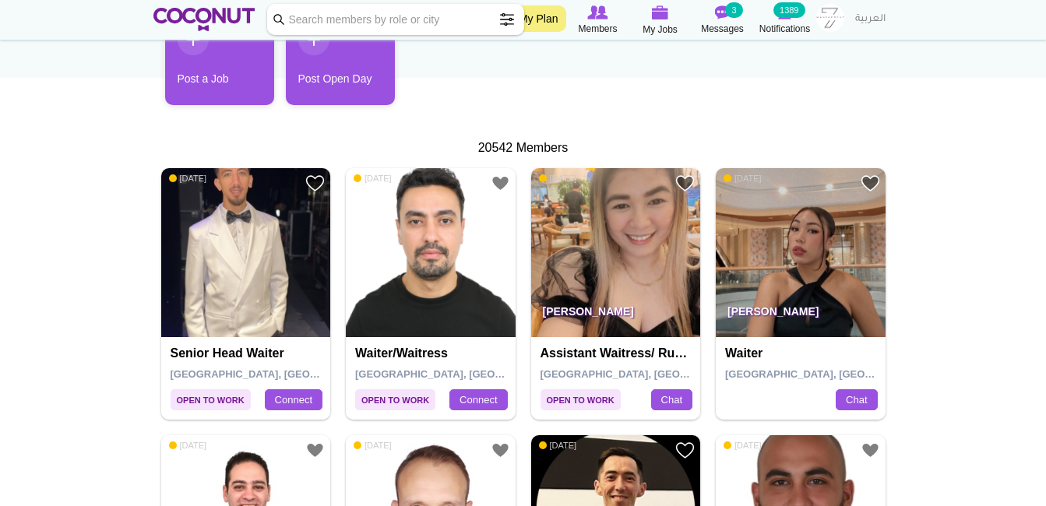
drag, startPoint x: 810, startPoint y: 296, endPoint x: 1002, endPoint y: 320, distance: 193.2
drag, startPoint x: 1002, startPoint y: 320, endPoint x: 976, endPoint y: 399, distance: 82.8
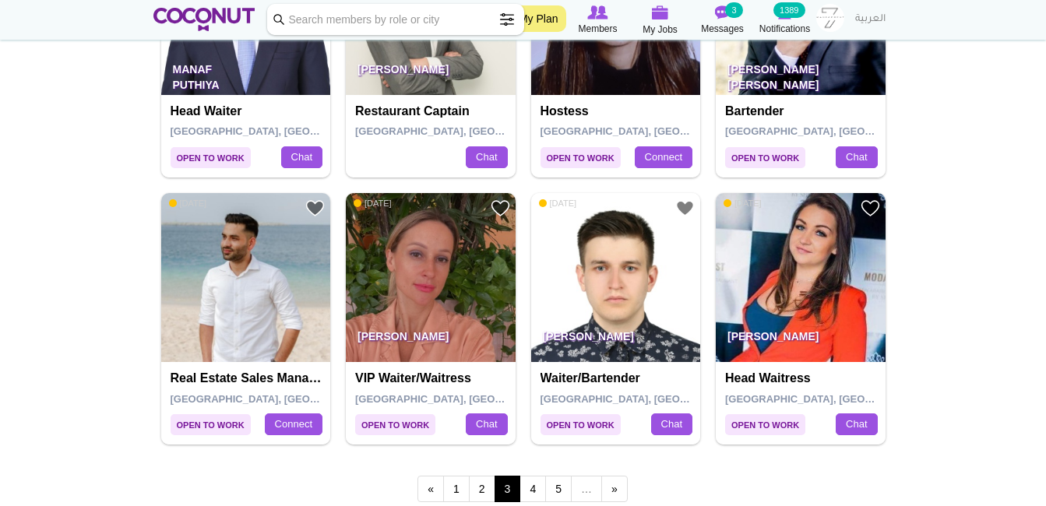
scroll to position [2649, 0]
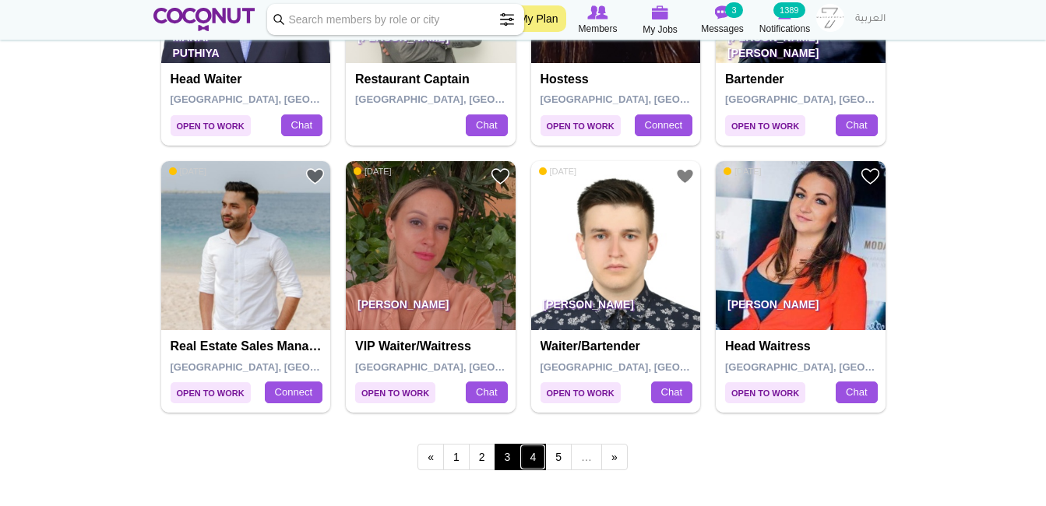
click at [531, 460] on link "4" at bounding box center [533, 457] width 26 height 26
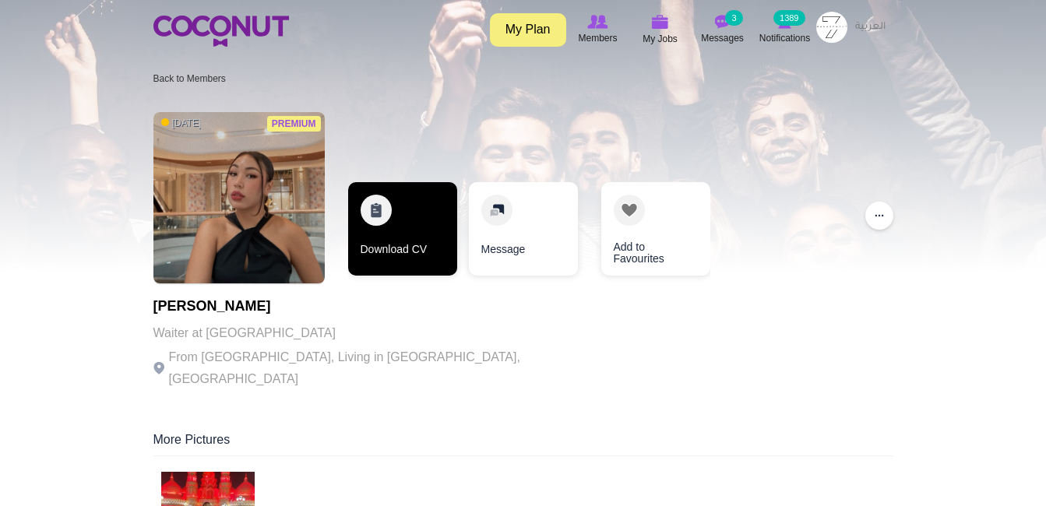
click at [411, 238] on link "Download CV" at bounding box center [402, 228] width 109 height 93
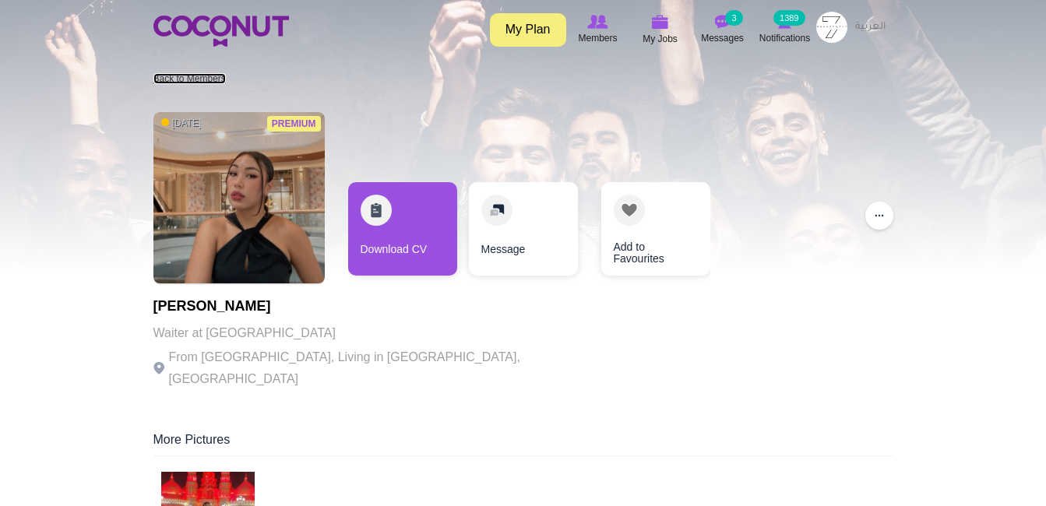
click at [161, 78] on link "Back to Members" at bounding box center [189, 78] width 72 height 11
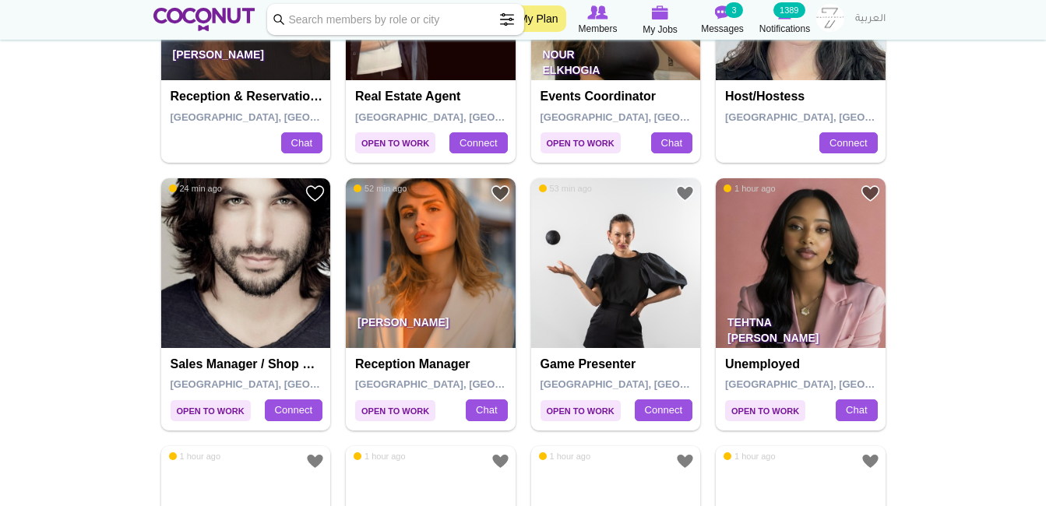
scroll to position [467, 0]
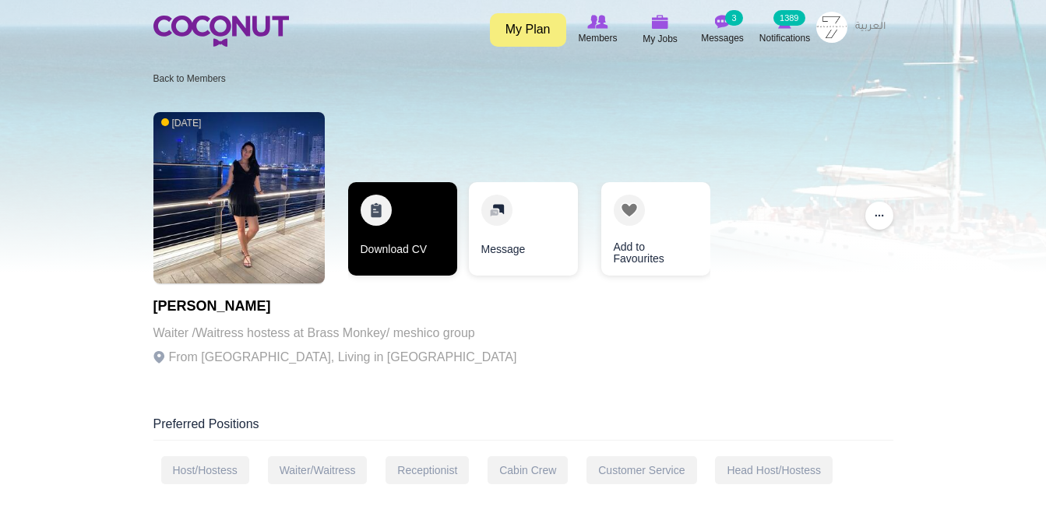
click at [409, 234] on link "Download CV" at bounding box center [402, 228] width 109 height 93
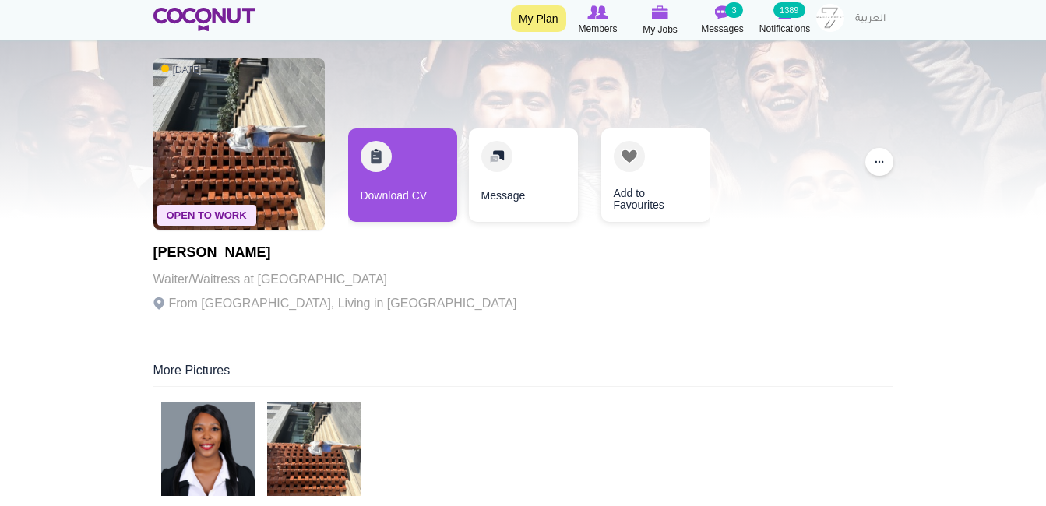
scroll to position [78, 0]
